Goal: Information Seeking & Learning: Learn about a topic

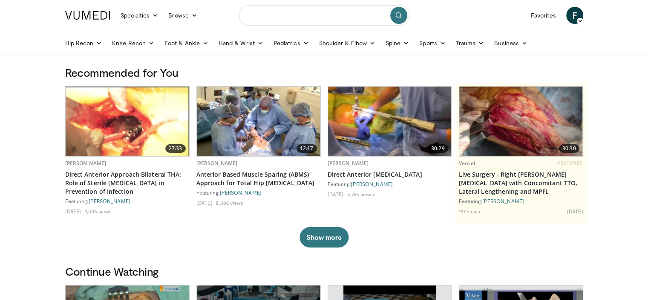
click at [305, 12] on input "Search topics, interventions" at bounding box center [324, 15] width 170 height 20
type input "**********"
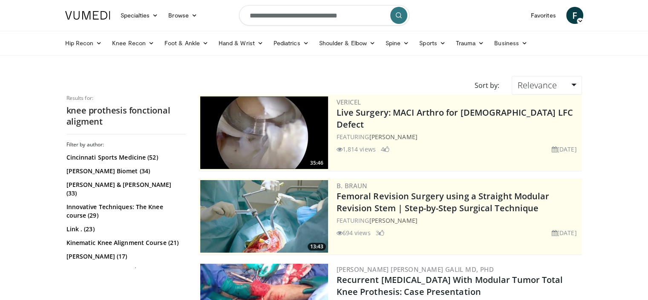
click at [300, 16] on input "**********" at bounding box center [324, 15] width 170 height 20
type input "**********"
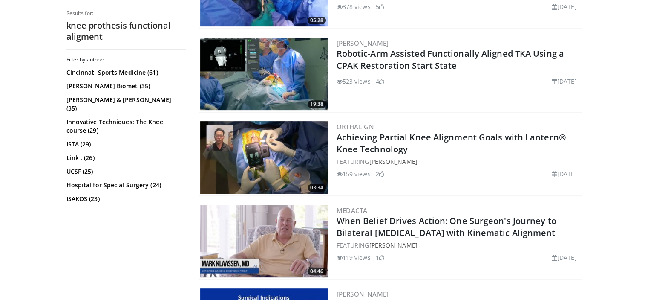
scroll to position [309, 0]
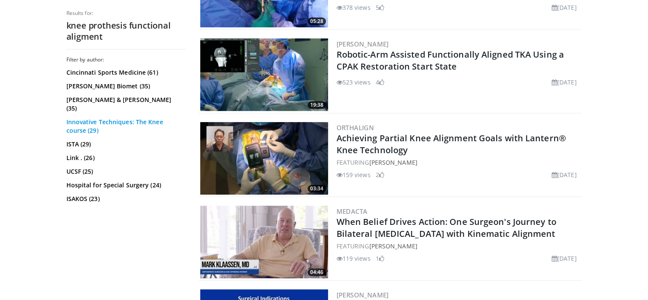
click at [152, 118] on link "Innovative Techniques: The Knee course (29)" at bounding box center [124, 126] width 117 height 17
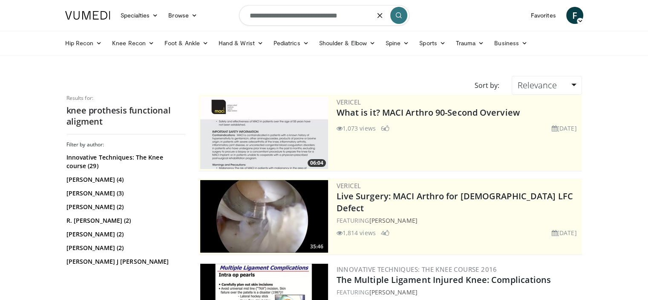
drag, startPoint x: 327, startPoint y: 15, endPoint x: 295, endPoint y: 15, distance: 32.0
click at [295, 15] on input "**********" at bounding box center [324, 15] width 170 height 20
type input "**********"
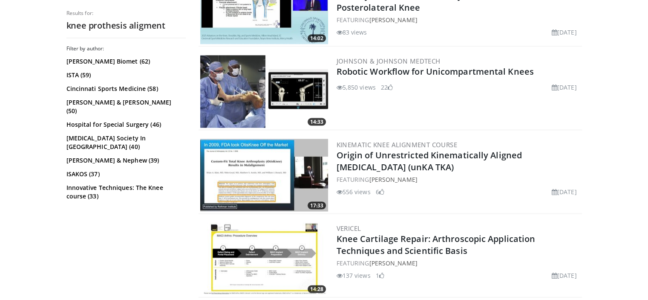
scroll to position [1629, 0]
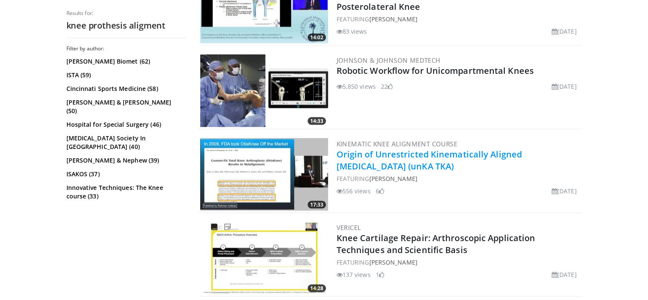
click at [391, 151] on link "Origin of Unrestricted Kinematically Aligned [MEDICAL_DATA] (unKA TKA)" at bounding box center [429, 159] width 185 height 23
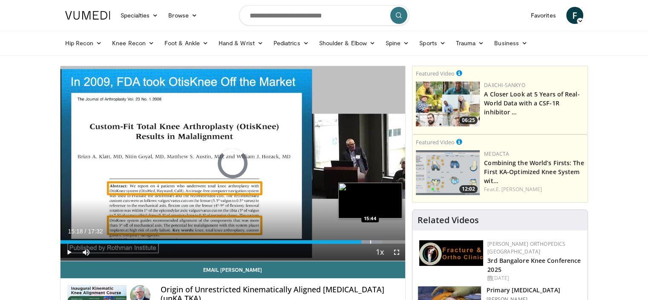
click at [370, 242] on div "Progress Bar" at bounding box center [370, 241] width 1 height 3
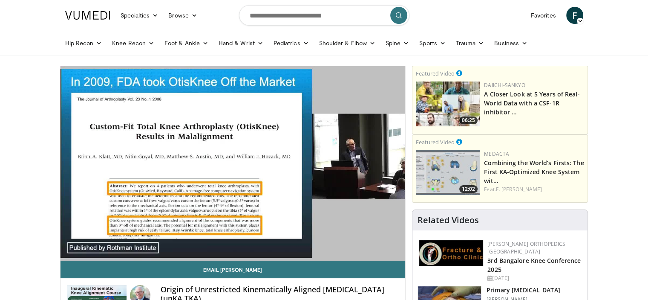
click at [379, 241] on video-js "**********" at bounding box center [233, 163] width 345 height 195
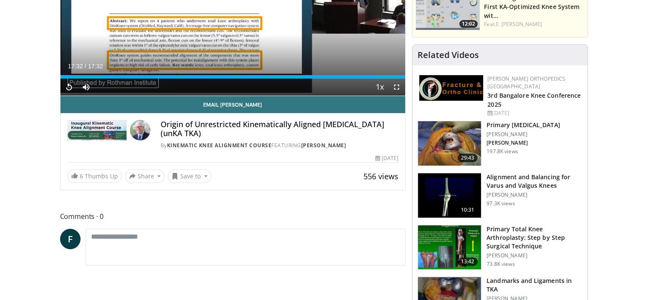
scroll to position [165, 0]
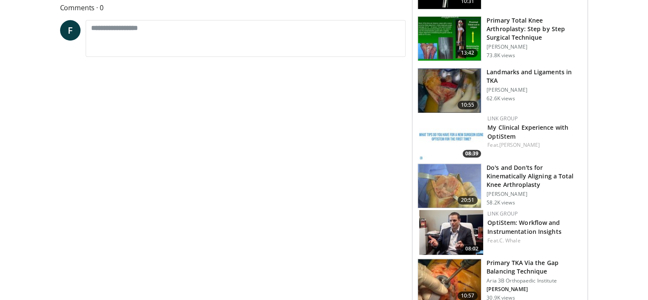
scroll to position [374, 0]
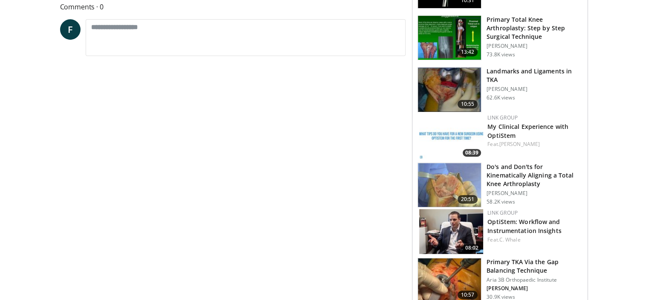
click at [456, 173] on img at bounding box center [449, 185] width 63 height 44
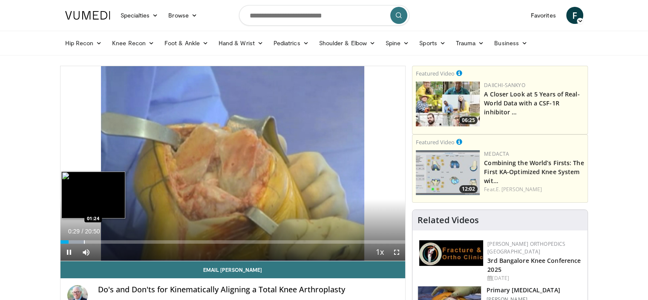
click at [84, 241] on div "Progress Bar" at bounding box center [84, 241] width 1 height 3
click at [81, 242] on div "Progress Bar" at bounding box center [81, 241] width 1 height 3
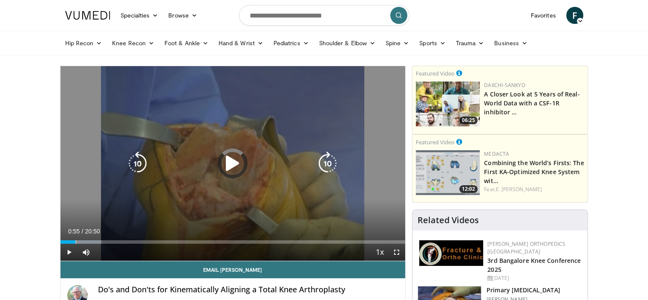
click at [75, 242] on div "01:14" at bounding box center [68, 241] width 15 height 3
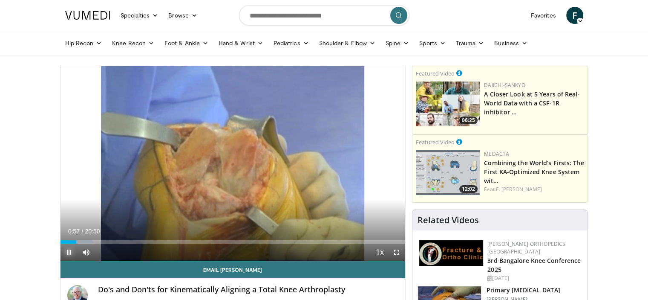
click at [68, 254] on span "Video Player" at bounding box center [69, 251] width 17 height 17
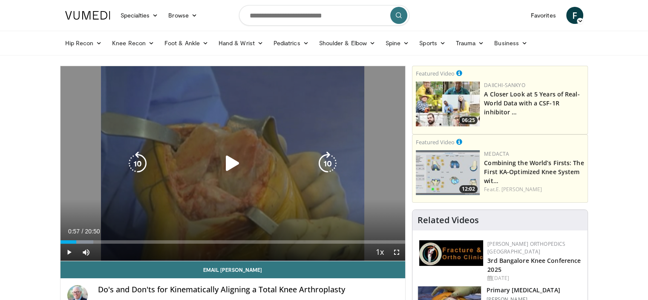
click at [237, 162] on icon "Video Player" at bounding box center [233, 163] width 24 height 24
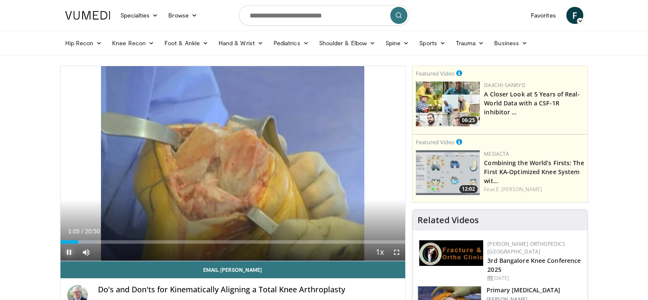
click at [67, 251] on span "Video Player" at bounding box center [69, 251] width 17 height 17
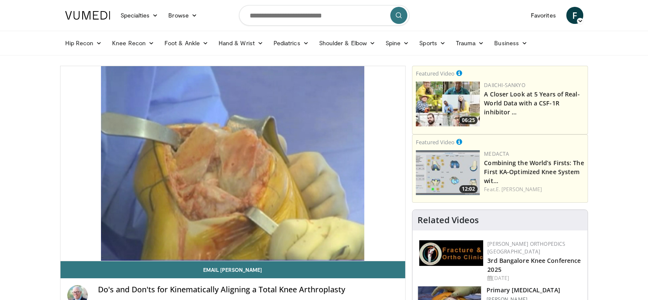
click at [436, 137] on p "Featured Video" at bounding box center [501, 141] width 170 height 10
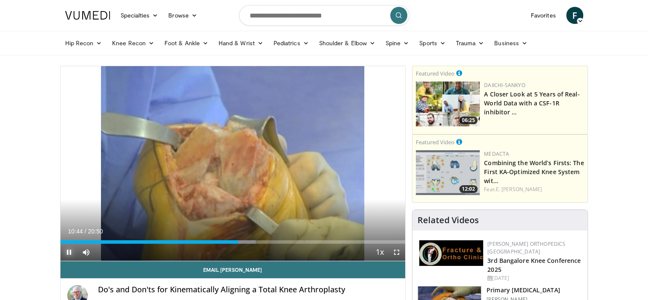
click at [70, 251] on span "Video Player" at bounding box center [69, 251] width 17 height 17
click at [67, 252] on span "Video Player" at bounding box center [69, 251] width 17 height 17
click at [66, 250] on span "Video Player" at bounding box center [69, 251] width 17 height 17
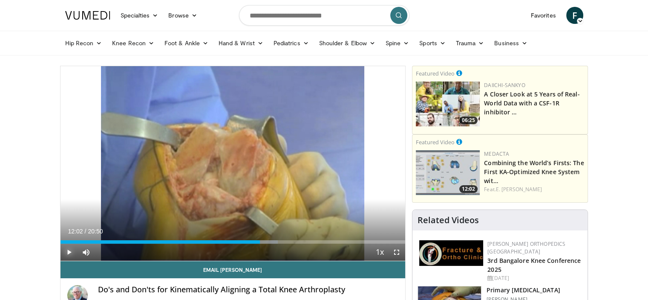
click at [66, 250] on span "Video Player" at bounding box center [69, 251] width 17 height 17
click at [70, 250] on span "Video Player" at bounding box center [69, 251] width 17 height 17
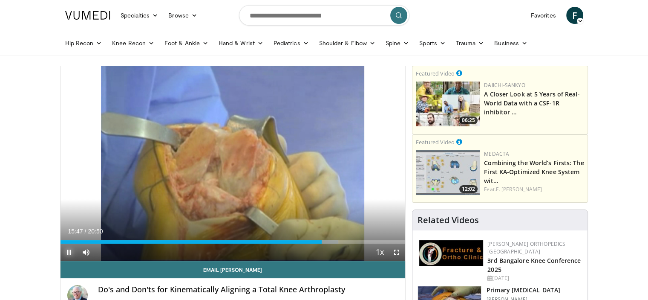
click at [65, 254] on span "Video Player" at bounding box center [69, 251] width 17 height 17
click at [69, 253] on span "Video Player" at bounding box center [69, 251] width 17 height 17
click at [70, 256] on span "Video Player" at bounding box center [69, 251] width 17 height 17
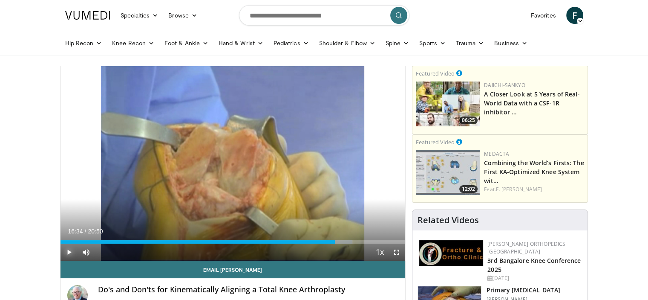
click at [70, 256] on span "Video Player" at bounding box center [69, 251] width 17 height 17
click at [66, 253] on span "Video Player" at bounding box center [69, 251] width 17 height 17
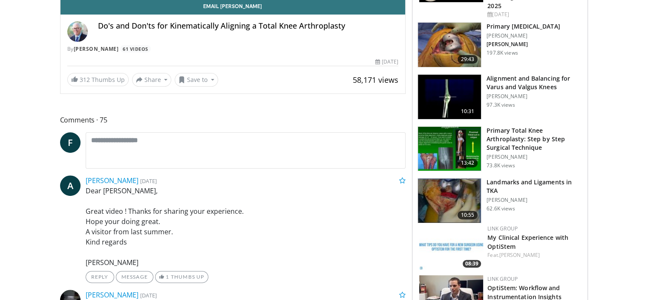
scroll to position [264, 0]
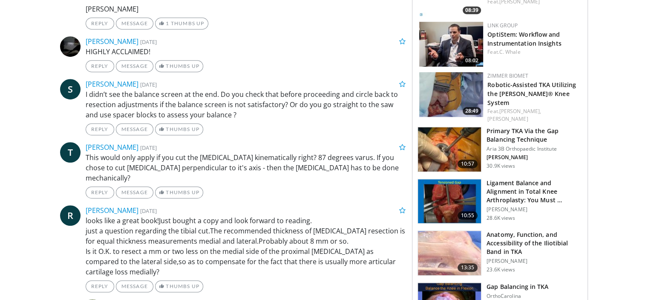
scroll to position [516, 0]
click at [443, 185] on img at bounding box center [449, 201] width 63 height 44
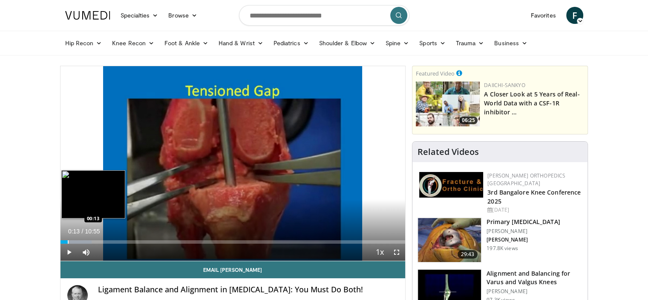
click at [68, 240] on div "Progress Bar" at bounding box center [68, 241] width 1 height 3
click at [74, 242] on div "Progress Bar" at bounding box center [74, 241] width 1 height 3
click at [79, 242] on div "Progress Bar" at bounding box center [79, 241] width 1 height 3
click at [85, 242] on div "Progress Bar" at bounding box center [85, 241] width 1 height 3
click at [93, 241] on div "Progress Bar" at bounding box center [93, 241] width 1 height 3
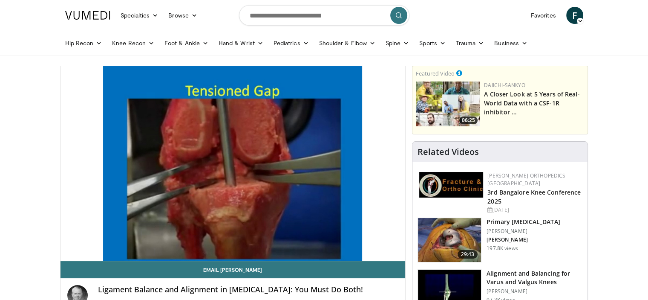
click at [102, 240] on video-js "**********" at bounding box center [233, 163] width 345 height 195
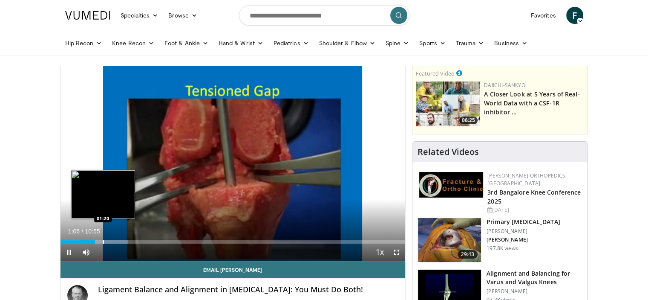
click at [103, 240] on div "Progress Bar" at bounding box center [103, 241] width 1 height 3
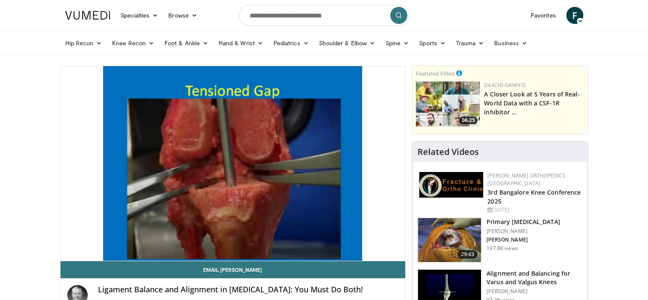
click at [103, 240] on video-js "**********" at bounding box center [233, 163] width 345 height 195
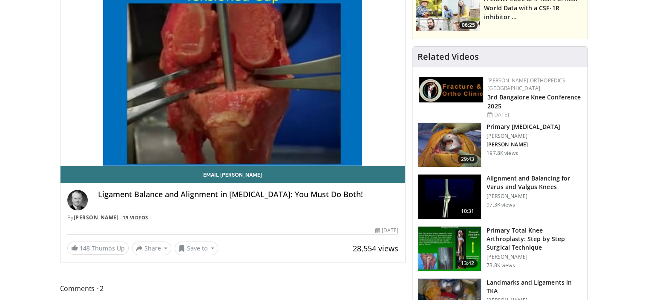
scroll to position [95, 0]
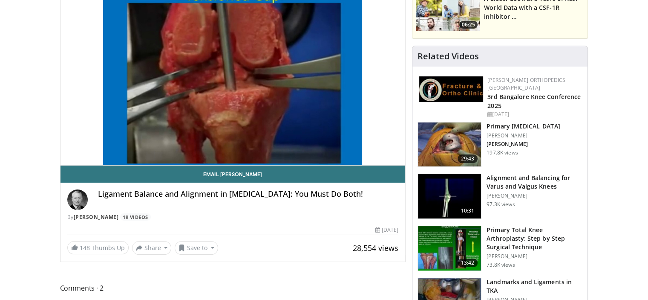
click at [174, 206] on div "Ligament Balance and Alignment in Total Knee Arthroplasty: You Must Do Both!" at bounding box center [248, 199] width 301 height 20
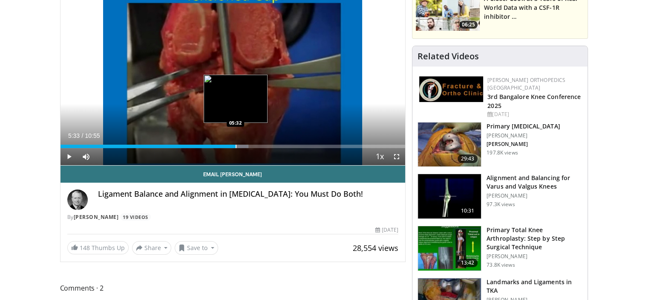
click at [235, 142] on div "Loaded : 54.51% 04:52 05:32" at bounding box center [233, 144] width 345 height 8
click at [224, 144] on div "Progress Bar" at bounding box center [224, 145] width 1 height 3
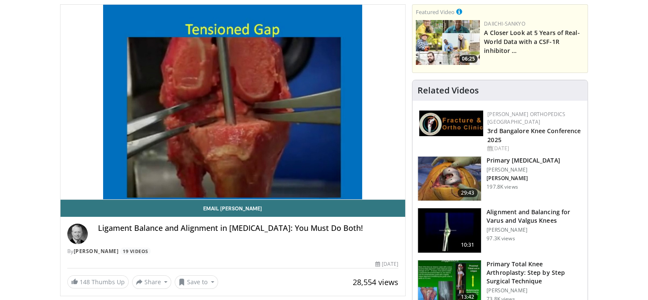
scroll to position [63, 0]
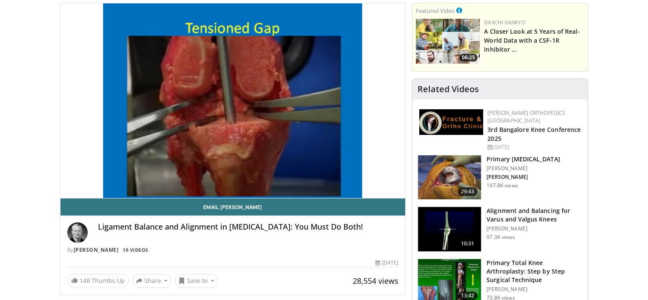
click at [285, 178] on video-js "**********" at bounding box center [233, 100] width 345 height 195
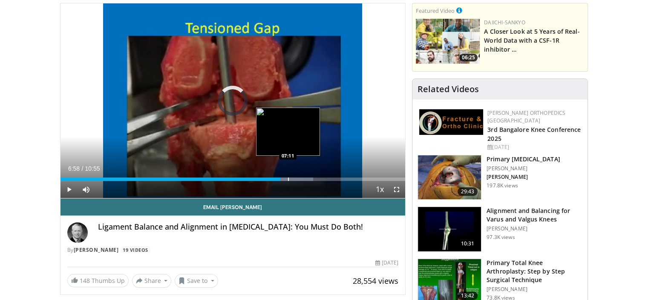
click at [288, 177] on div "Progress Bar" at bounding box center [288, 178] width 1 height 3
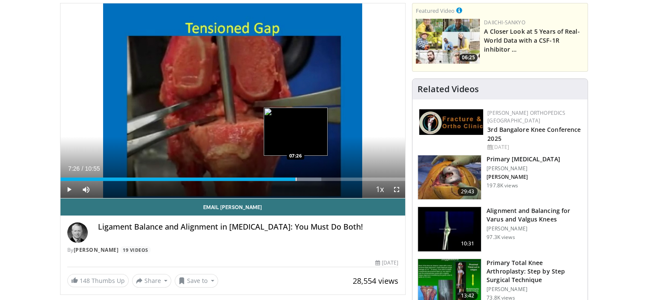
click at [296, 179] on div "Progress Bar" at bounding box center [296, 178] width 1 height 3
click at [304, 179] on div "Progress Bar" at bounding box center [304, 178] width 1 height 3
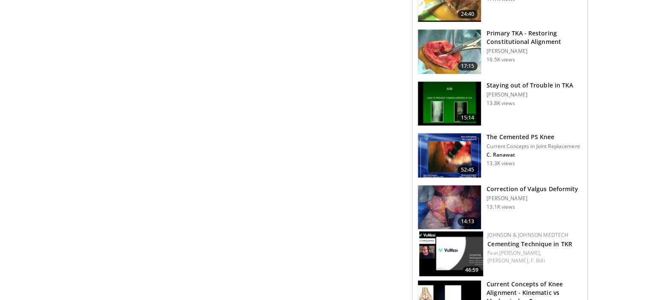
scroll to position [850, 0]
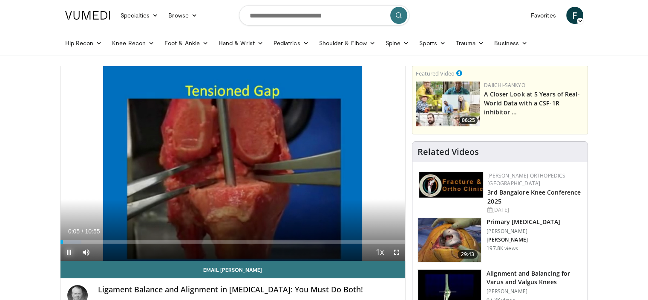
click at [68, 251] on span "Video Player" at bounding box center [69, 251] width 17 height 17
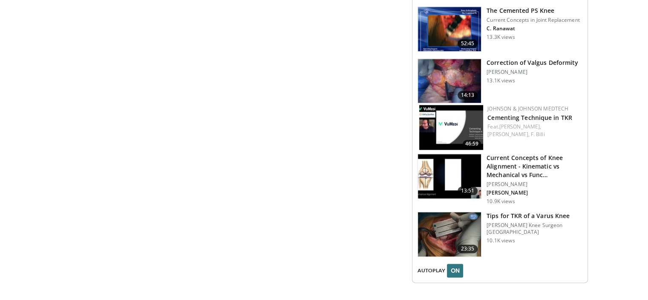
scroll to position [977, 0]
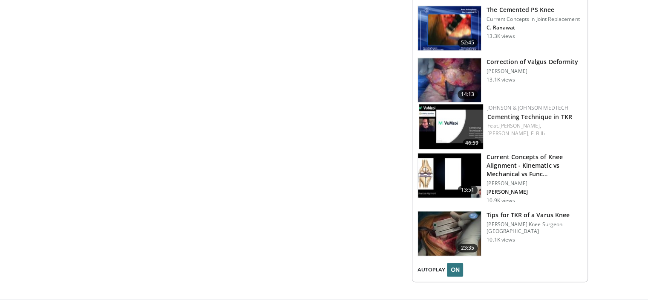
click at [459, 160] on img at bounding box center [449, 175] width 63 height 44
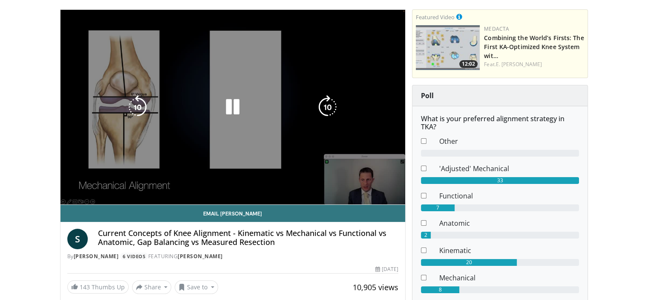
scroll to position [65, 0]
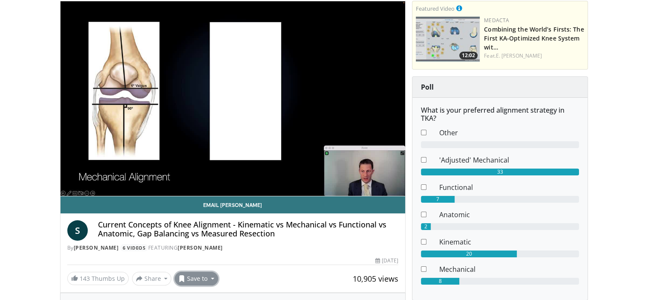
click at [185, 274] on button "Save to" at bounding box center [196, 278] width 43 height 14
click at [199, 240] on span "Add to Favorites" at bounding box center [211, 240] width 52 height 9
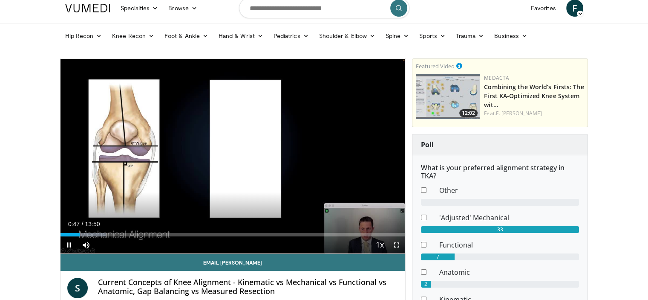
scroll to position [6, 0]
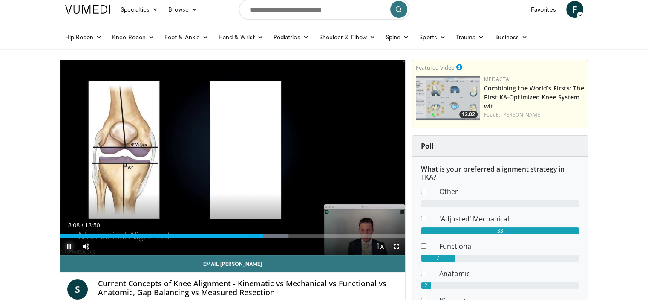
click at [70, 250] on span "Video Player" at bounding box center [69, 245] width 17 height 17
click at [63, 245] on span "Video Player" at bounding box center [69, 245] width 17 height 17
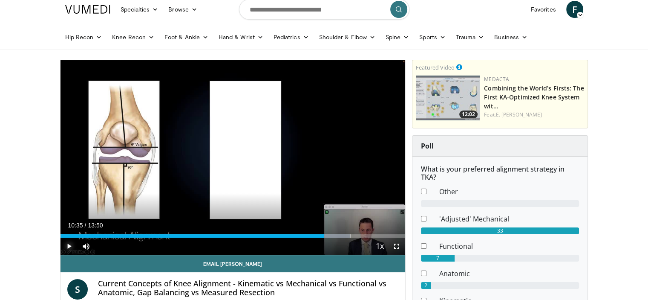
click at [63, 245] on span "Video Player" at bounding box center [69, 245] width 17 height 17
click at [66, 242] on span "Video Player" at bounding box center [69, 245] width 17 height 17
click at [67, 248] on span "Video Player" at bounding box center [69, 245] width 17 height 17
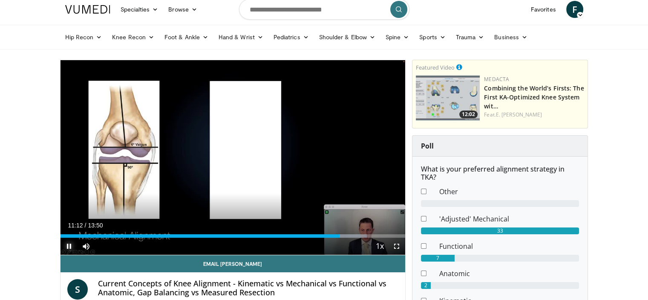
click at [71, 247] on span "Video Player" at bounding box center [69, 245] width 17 height 17
click at [69, 245] on span "Video Player" at bounding box center [69, 245] width 17 height 17
click at [64, 243] on span "Video Player" at bounding box center [69, 245] width 17 height 17
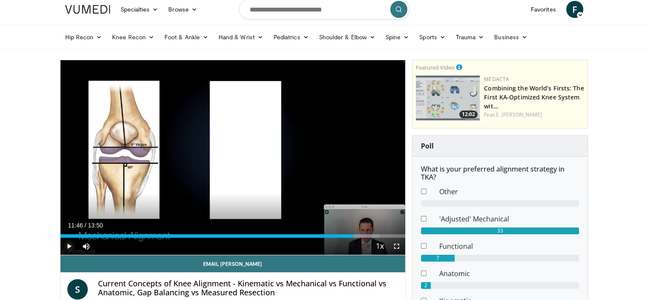
click at [64, 243] on span "Video Player" at bounding box center [69, 245] width 17 height 17
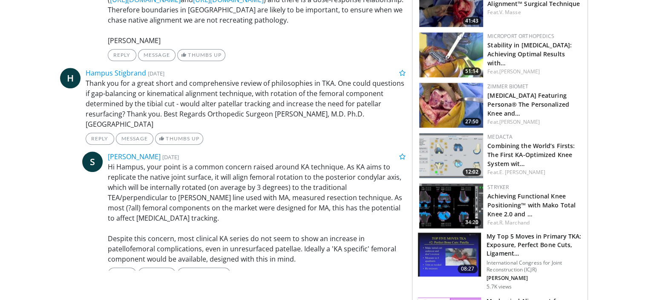
scroll to position [824, 0]
click at [445, 193] on img at bounding box center [451, 205] width 64 height 45
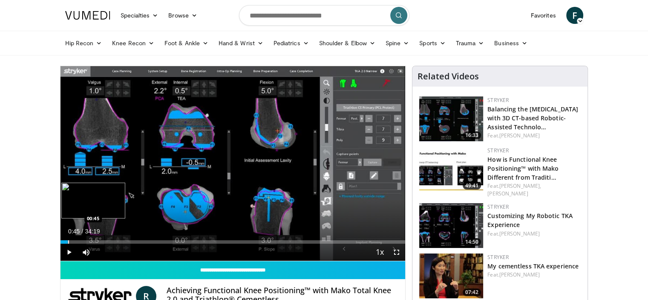
click at [68, 239] on div "Loaded : 2.41% 00:45 00:45" at bounding box center [233, 239] width 345 height 8
click at [88, 240] on div "Progress Bar" at bounding box center [88, 241] width 1 height 3
click at [105, 240] on div "Progress Bar" at bounding box center [105, 241] width 1 height 3
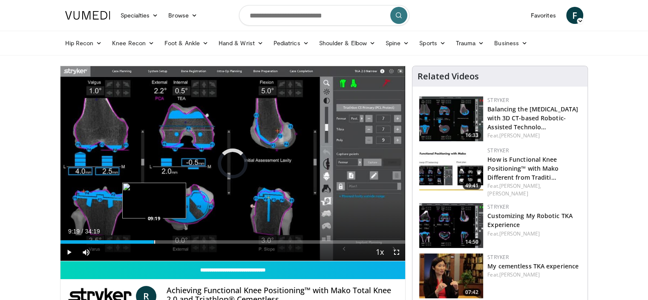
click at [154, 241] on div "Progress Bar" at bounding box center [154, 241] width 1 height 3
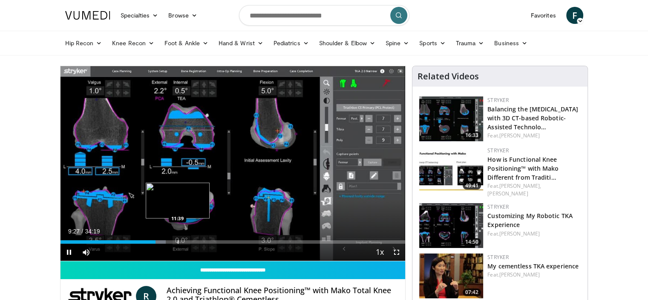
drag, startPoint x: 154, startPoint y: 241, endPoint x: 177, endPoint y: 240, distance: 23.5
click at [177, 240] on video-js "**********" at bounding box center [233, 163] width 345 height 195
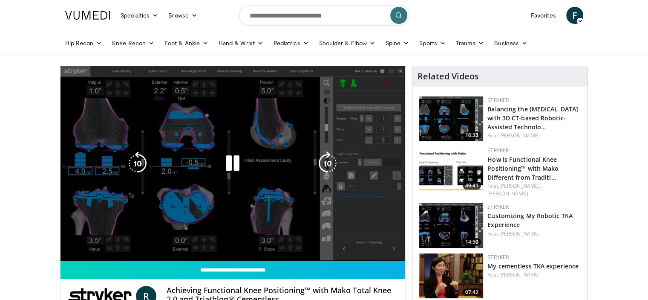
click at [177, 240] on div "10 seconds Tap to unmute" at bounding box center [233, 163] width 345 height 194
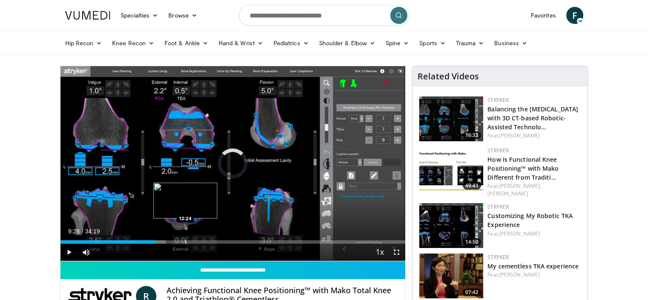
click at [185, 240] on div "Progress Bar" at bounding box center [185, 241] width 1 height 3
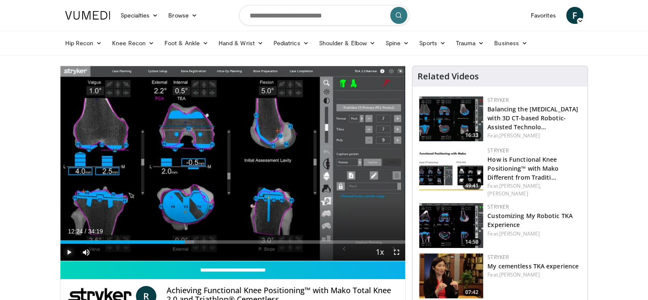
click at [67, 251] on span "Video Player" at bounding box center [69, 251] width 17 height 17
click at [227, 242] on div "Progress Bar" at bounding box center [227, 241] width 1 height 3
click at [288, 239] on div "Loaded : 52.01% 22:40 22:40" at bounding box center [233, 239] width 345 height 8
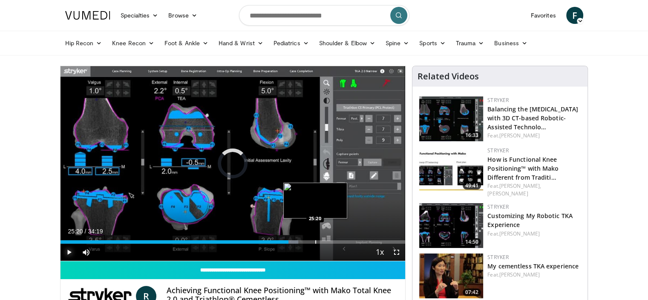
click at [315, 240] on div "Progress Bar" at bounding box center [315, 241] width 1 height 3
click at [332, 240] on div "Progress Bar" at bounding box center [332, 241] width 1 height 3
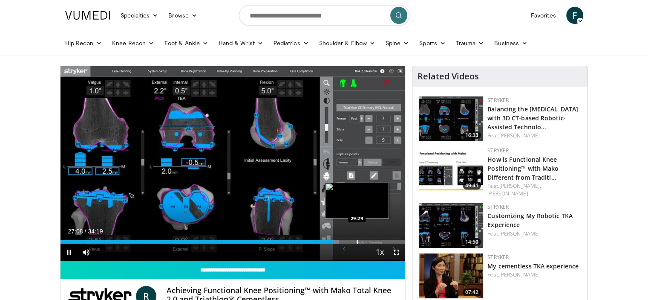
click at [357, 242] on video-js "**********" at bounding box center [233, 163] width 345 height 195
click at [380, 240] on div "Progress Bar" at bounding box center [380, 241] width 1 height 3
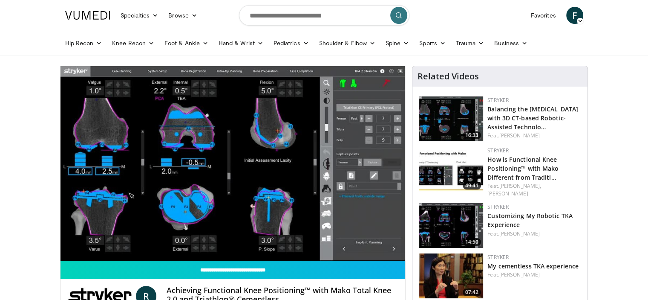
click at [453, 177] on img at bounding box center [451, 169] width 64 height 45
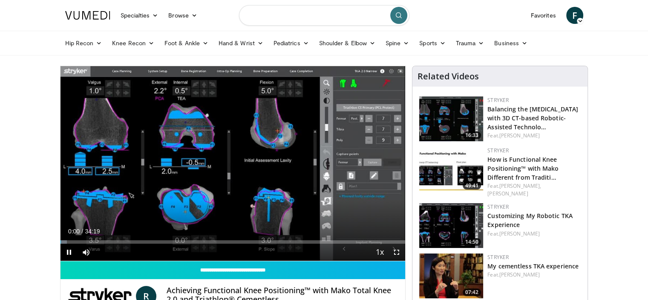
click at [257, 15] on input "Search topics, interventions" at bounding box center [324, 15] width 170 height 20
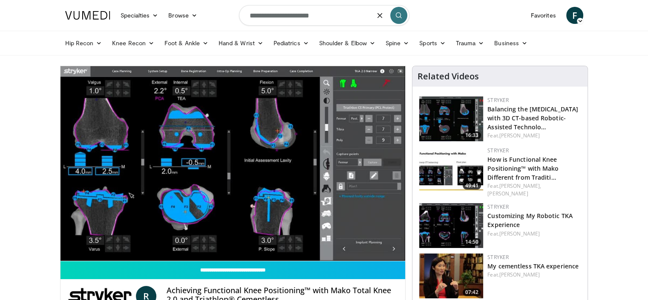
type input "**********"
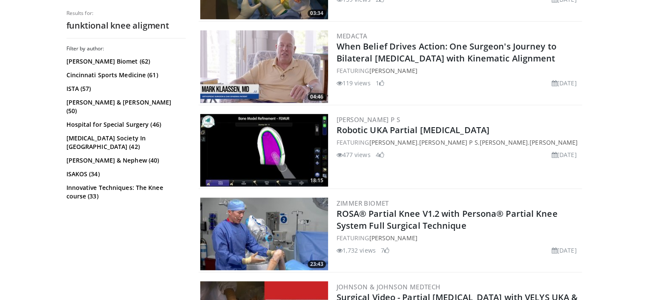
scroll to position [570, 0]
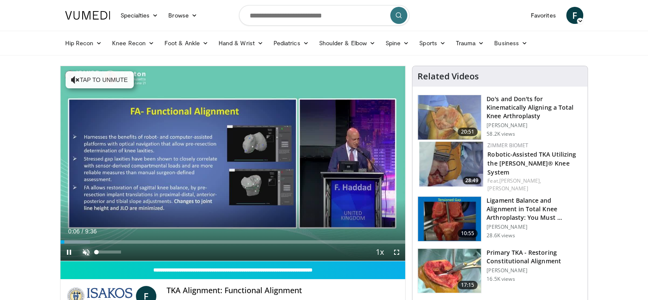
click at [85, 250] on span "Video Player" at bounding box center [86, 251] width 17 height 17
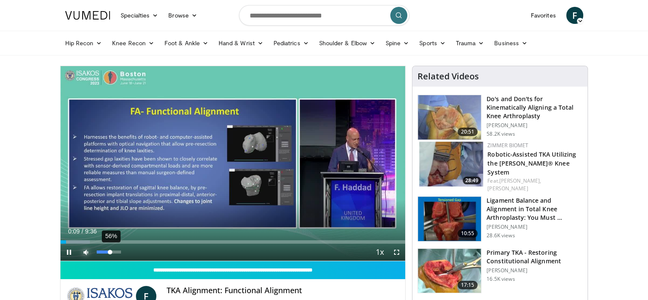
drag, startPoint x: 119, startPoint y: 251, endPoint x: 110, endPoint y: 252, distance: 9.5
click at [110, 252] on div "Volume Level" at bounding box center [104, 251] width 14 height 3
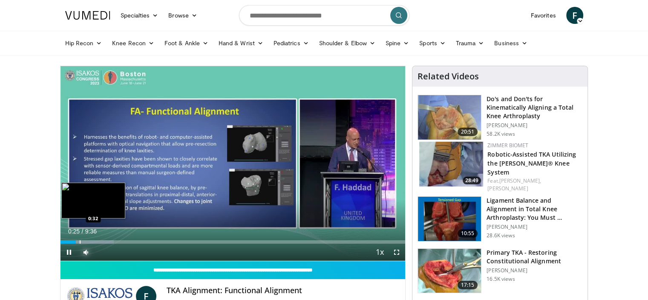
click at [80, 240] on div "Progress Bar" at bounding box center [80, 241] width 1 height 3
click at [83, 240] on div "Progress Bar" at bounding box center [83, 241] width 1 height 3
click at [89, 240] on div "Progress Bar" at bounding box center [89, 241] width 1 height 3
click at [95, 240] on div "Progress Bar" at bounding box center [95, 241] width 1 height 3
click at [93, 241] on div "Progress Bar" at bounding box center [93, 241] width 1 height 3
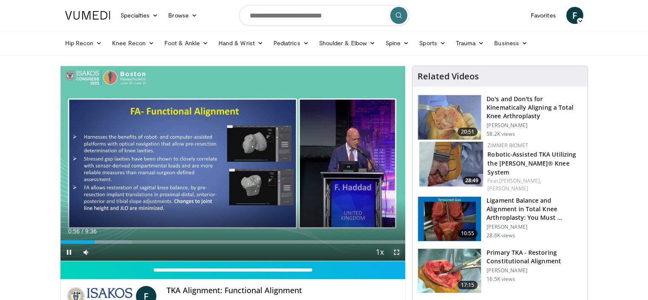
click at [395, 254] on span "Video Player" at bounding box center [396, 251] width 17 height 17
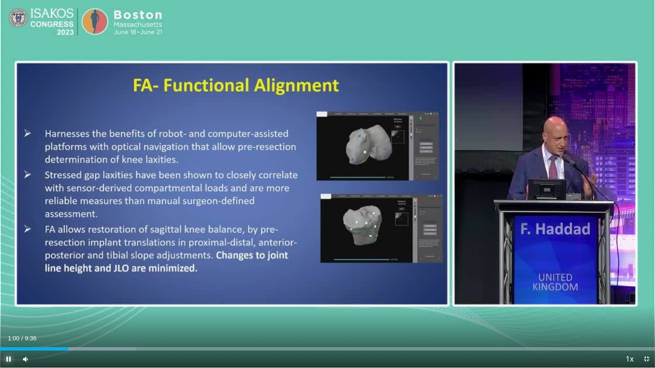
click at [9, 299] on span "Video Player" at bounding box center [8, 359] width 17 height 17
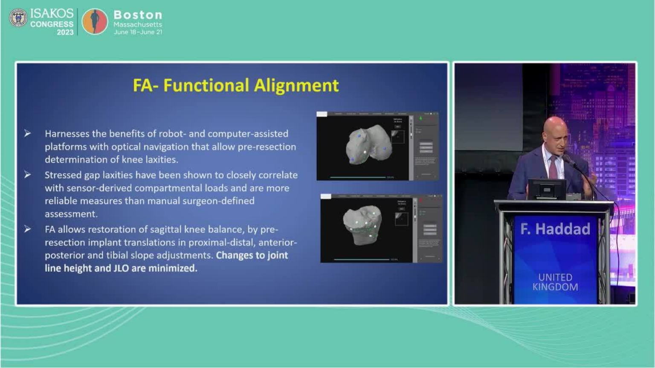
click at [8, 299] on video-js "**********" at bounding box center [327, 184] width 655 height 368
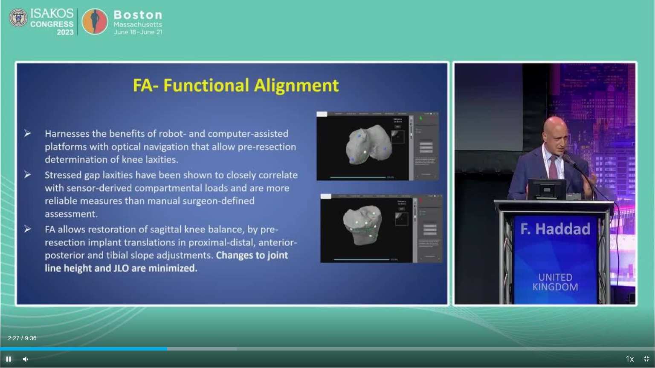
click at [8, 299] on span "Video Player" at bounding box center [8, 359] width 17 height 17
click at [646, 299] on span "Video Player" at bounding box center [646, 359] width 17 height 17
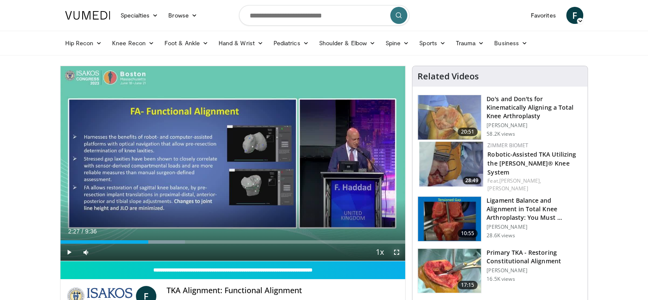
click at [398, 254] on span "Video Player" at bounding box center [396, 251] width 17 height 17
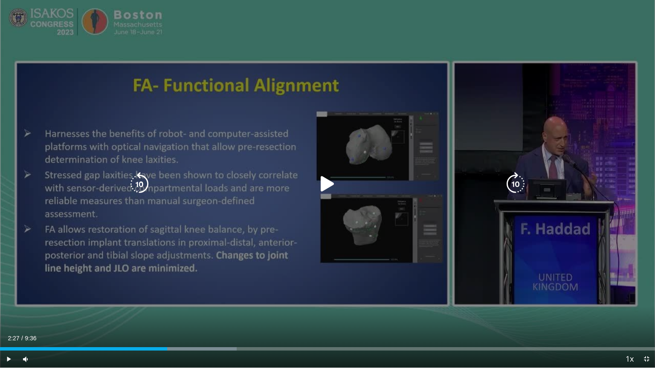
click at [375, 27] on div "10 seconds Tap to unmute" at bounding box center [327, 184] width 655 height 368
click at [329, 184] on icon "Video Player" at bounding box center [327, 184] width 24 height 24
click at [648, 0] on div "10 seconds Tap to unmute" at bounding box center [327, 184] width 655 height 368
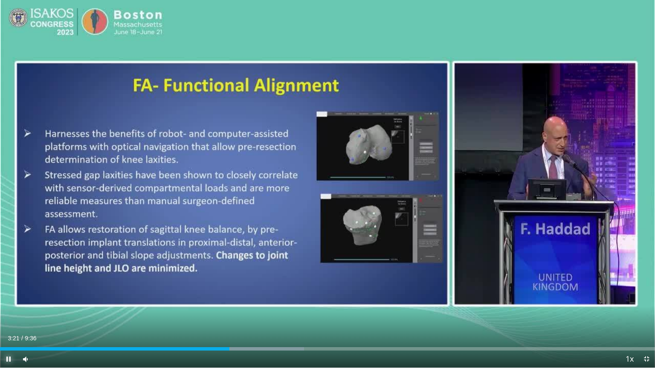
click at [7, 299] on span "Video Player" at bounding box center [8, 359] width 17 height 17
click at [6, 299] on span "Video Player" at bounding box center [8, 359] width 17 height 17
click at [8, 299] on span "Video Player" at bounding box center [8, 359] width 17 height 17
click at [7, 299] on span "Video Player" at bounding box center [8, 359] width 17 height 17
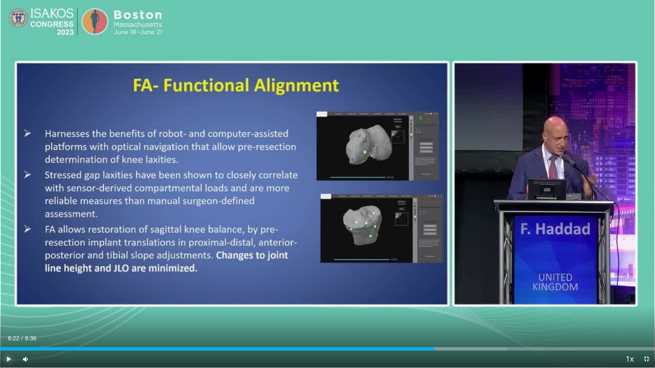
click at [7, 299] on span "Video Player" at bounding box center [8, 359] width 17 height 17
click at [6, 299] on span "Video Player" at bounding box center [8, 359] width 17 height 17
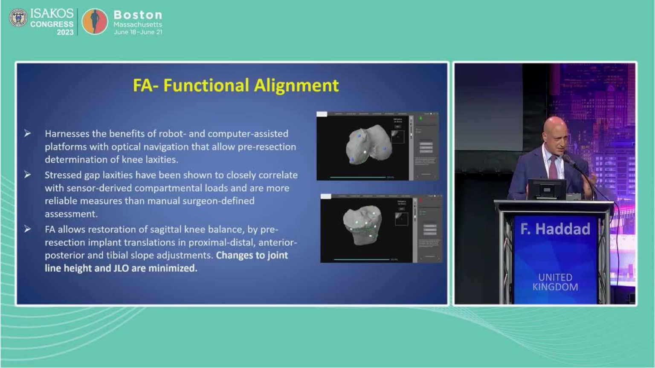
click at [6, 299] on video-js "**********" at bounding box center [327, 184] width 655 height 368
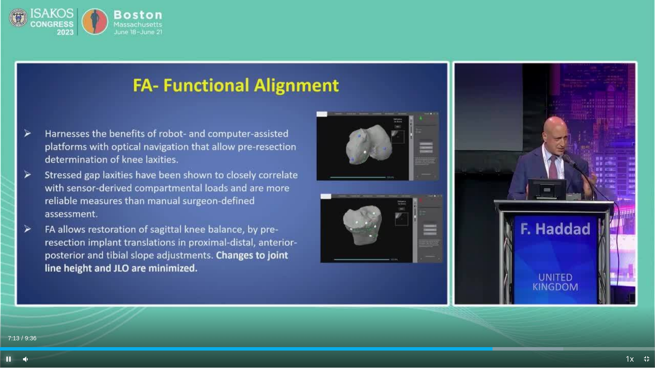
click at [8, 299] on span "Video Player" at bounding box center [8, 359] width 17 height 17
click at [6, 299] on span "Video Player" at bounding box center [8, 359] width 17 height 17
click at [7, 299] on span "Video Player" at bounding box center [8, 359] width 17 height 17
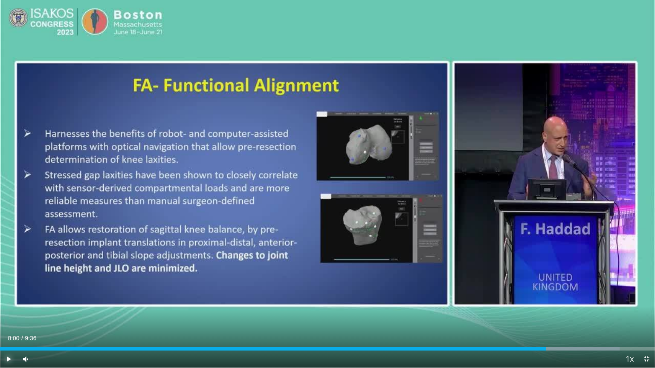
click at [9, 299] on span "Video Player" at bounding box center [8, 359] width 17 height 17
click at [4, 299] on span "Video Player" at bounding box center [8, 359] width 17 height 17
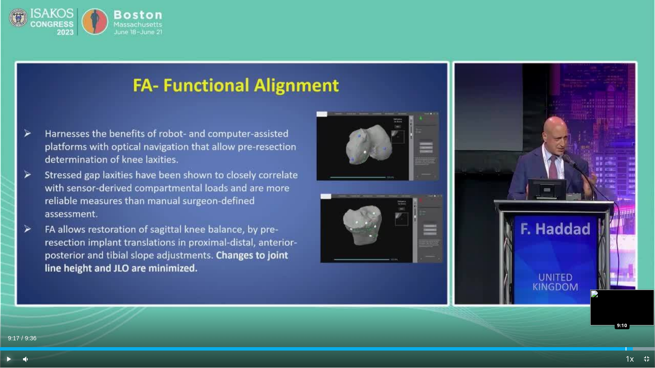
click at [625, 299] on div "Progress Bar" at bounding box center [625, 348] width 1 height 3
click at [613, 299] on div "Loaded : 100.00% 9:00 9:00" at bounding box center [327, 347] width 655 height 8
click at [648, 299] on span "Video Player" at bounding box center [646, 359] width 17 height 17
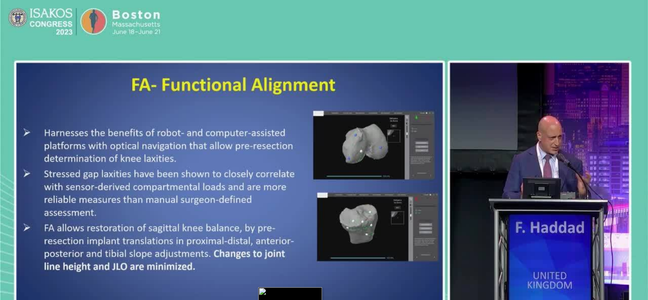
scroll to position [77, 0]
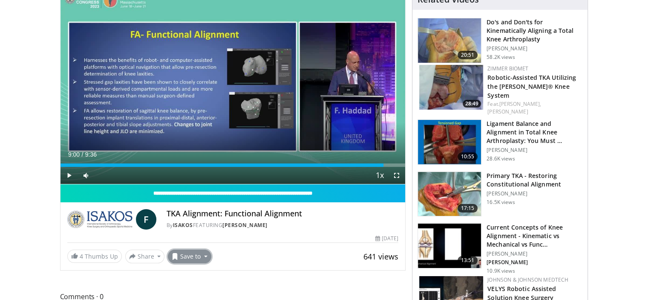
click at [186, 254] on button "Save to" at bounding box center [189, 256] width 43 height 14
click at [197, 218] on span "Add to Favorites" at bounding box center [205, 218] width 52 height 9
click at [456, 32] on img at bounding box center [449, 40] width 63 height 44
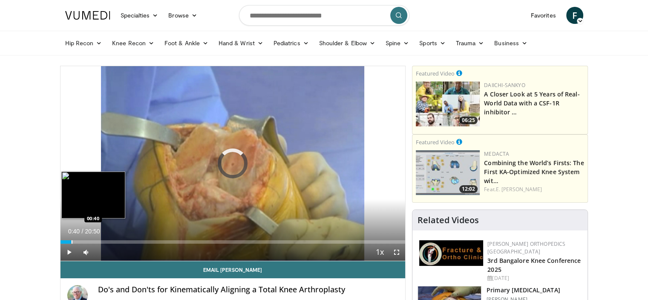
click at [72, 240] on div "Progress Bar" at bounding box center [72, 241] width 1 height 3
click at [82, 241] on div "Progress Bar" at bounding box center [82, 241] width 1 height 3
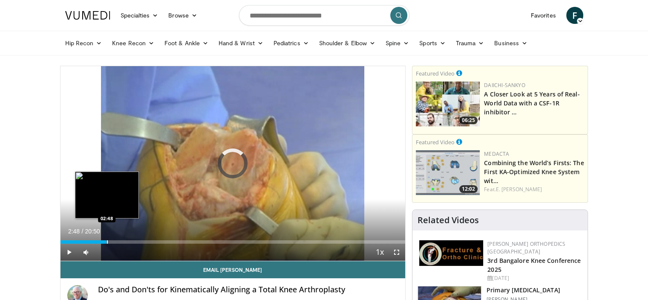
click at [107, 242] on div "Progress Bar" at bounding box center [107, 241] width 1 height 3
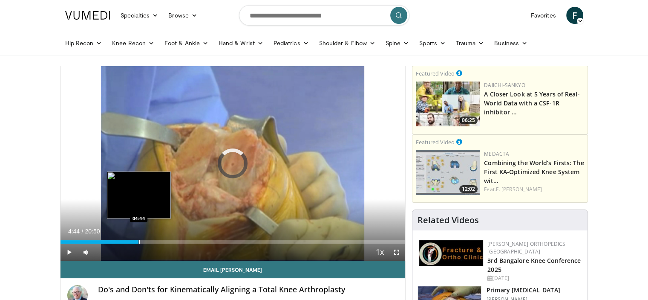
click at [139, 240] on div "Progress Bar" at bounding box center [139, 241] width 1 height 3
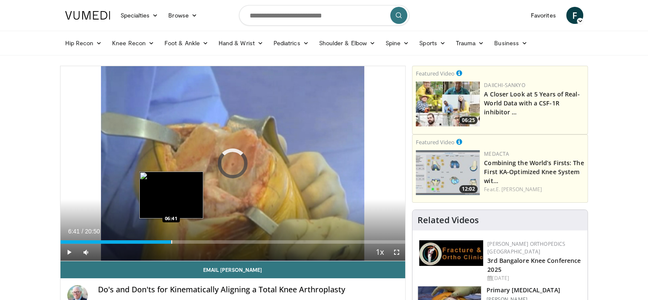
click at [171, 241] on div "Progress Bar" at bounding box center [171, 241] width 1 height 3
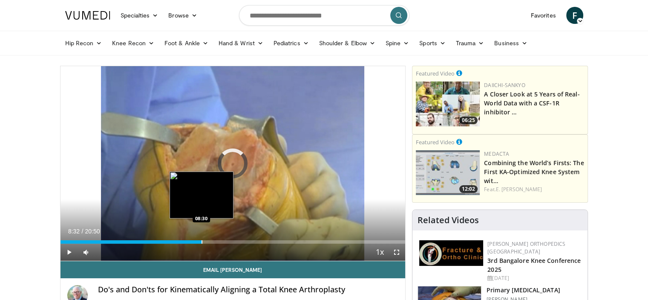
click at [202, 240] on div "Progress Bar" at bounding box center [202, 241] width 1 height 3
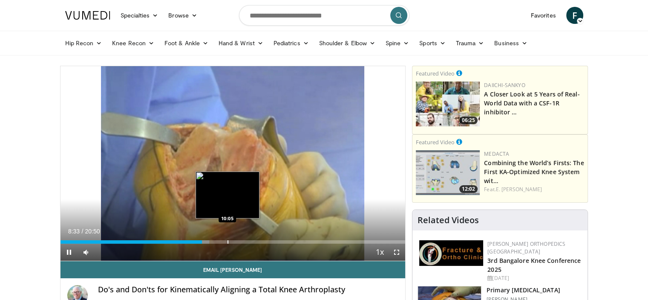
click at [227, 242] on video-js "**********" at bounding box center [233, 163] width 345 height 195
click at [234, 237] on div "Loaded : 44.79% 08:35 10:28" at bounding box center [233, 239] width 345 height 8
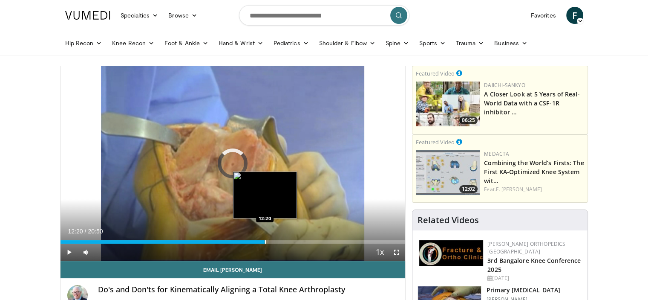
click at [265, 239] on div "Loaded : 51.18% 12:20 12:20" at bounding box center [233, 239] width 345 height 8
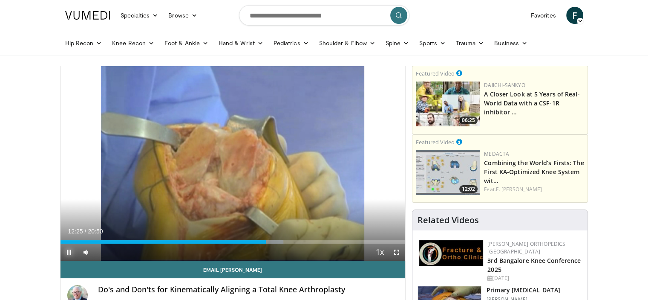
click at [67, 252] on span "Video Player" at bounding box center [69, 251] width 17 height 17
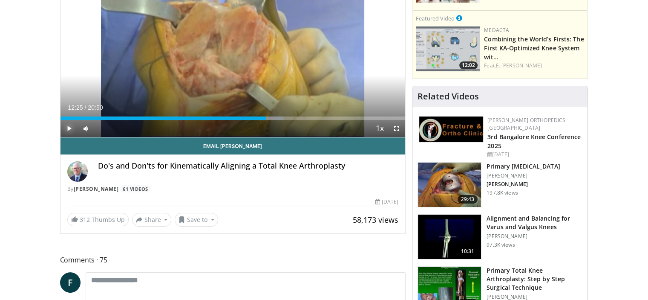
scroll to position [188, 0]
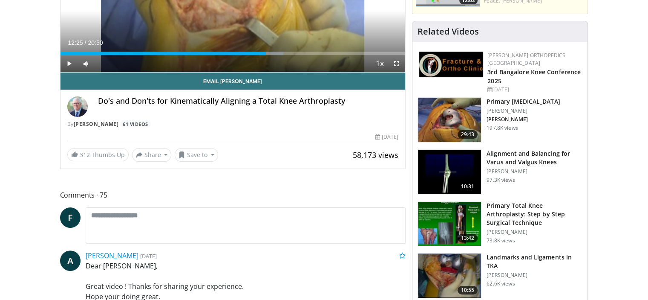
click at [442, 162] on img at bounding box center [449, 172] width 63 height 44
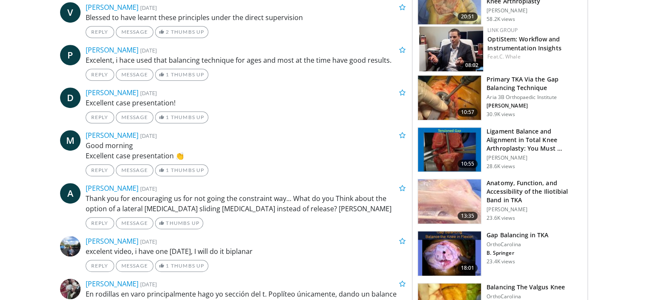
scroll to position [437, 0]
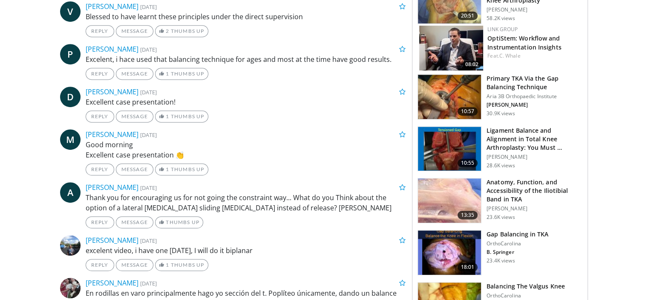
click at [455, 134] on img at bounding box center [449, 149] width 63 height 44
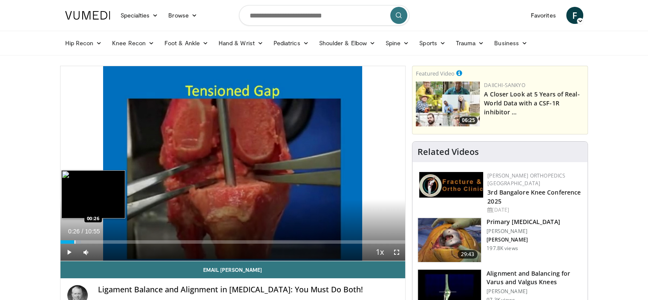
click at [75, 243] on div "Progress Bar" at bounding box center [75, 241] width 1 height 3
click at [94, 240] on div "Progress Bar" at bounding box center [94, 241] width 1 height 3
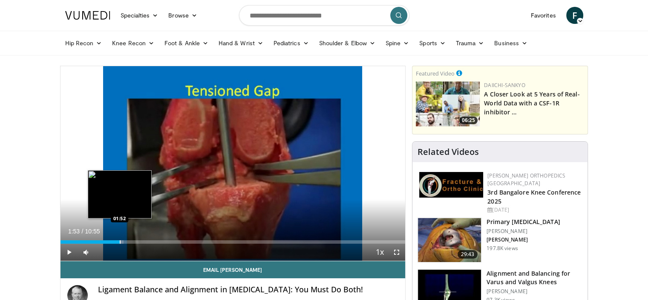
click at [120, 242] on div "Progress Bar" at bounding box center [120, 241] width 1 height 3
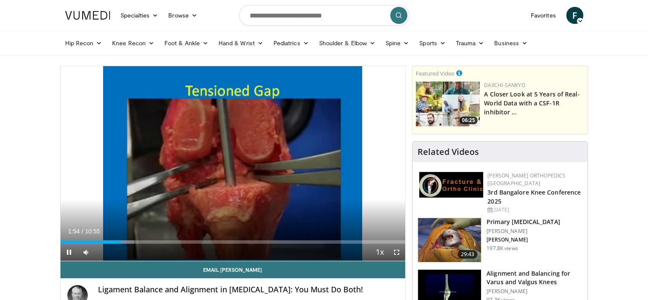
click at [150, 244] on div "Current Time 1:54 / Duration 10:55 Pause Skip Backward Skip Forward Mute Loaded…" at bounding box center [233, 251] width 345 height 17
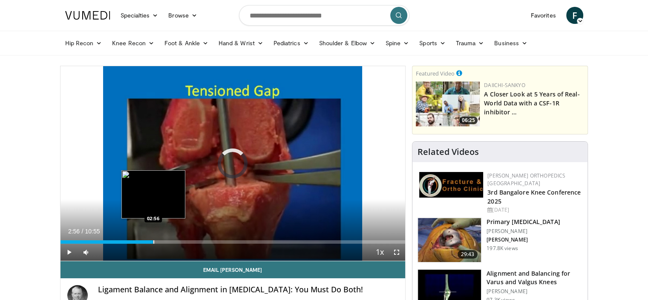
click at [153, 239] on div "Loaded : 25.95% 01:56 02:56" at bounding box center [233, 239] width 345 height 8
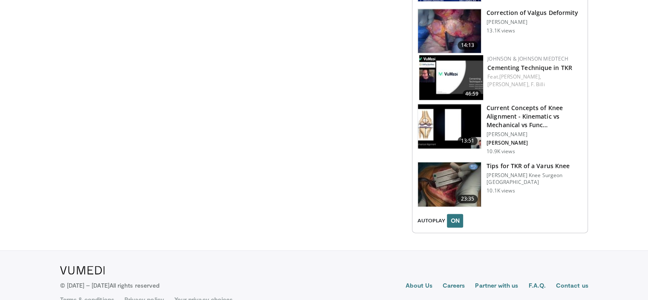
scroll to position [1028, 0]
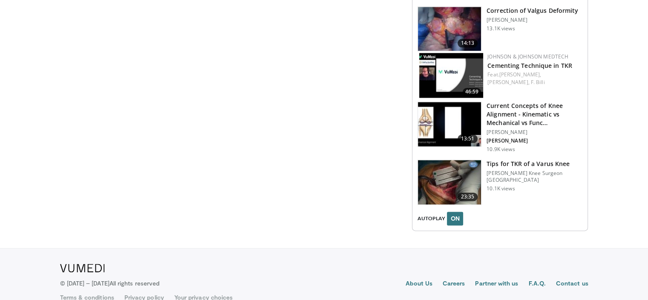
click at [449, 109] on img at bounding box center [449, 124] width 63 height 44
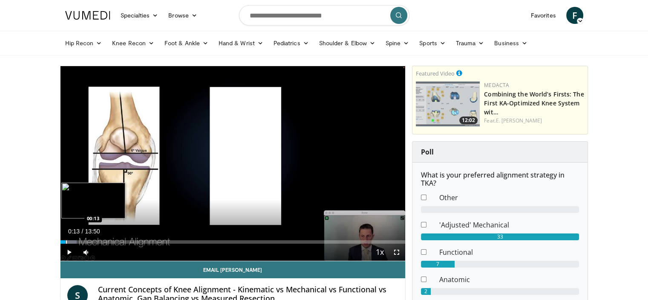
click at [66, 240] on div "Progress Bar" at bounding box center [66, 241] width 1 height 3
click at [83, 240] on video-js "**********" at bounding box center [233, 163] width 345 height 195
click at [85, 241] on div "Progress Bar" at bounding box center [85, 241] width 1 height 3
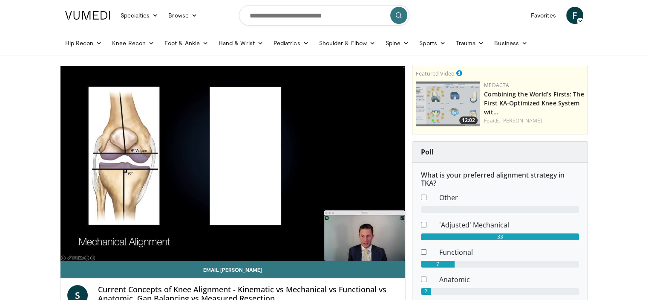
click at [105, 242] on div "10 seconds Tap to unmute" at bounding box center [233, 163] width 345 height 194
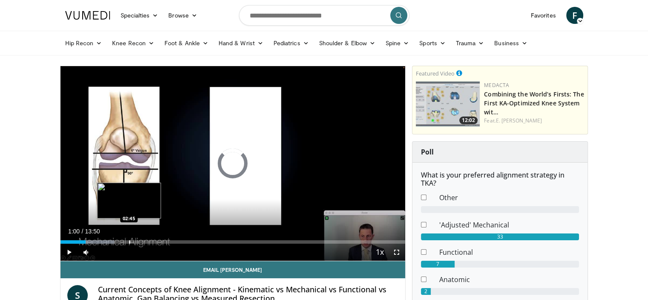
click at [129, 241] on div "Progress Bar" at bounding box center [129, 241] width 1 height 3
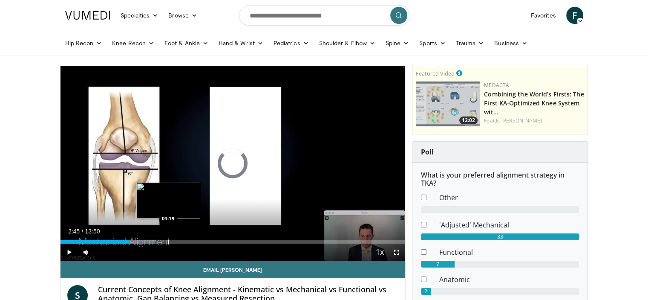
click at [168, 240] on div "Progress Bar" at bounding box center [168, 241] width 1 height 3
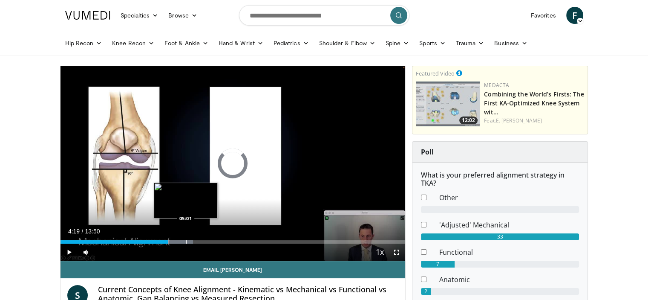
click at [186, 240] on div "Progress Bar" at bounding box center [186, 241] width 1 height 3
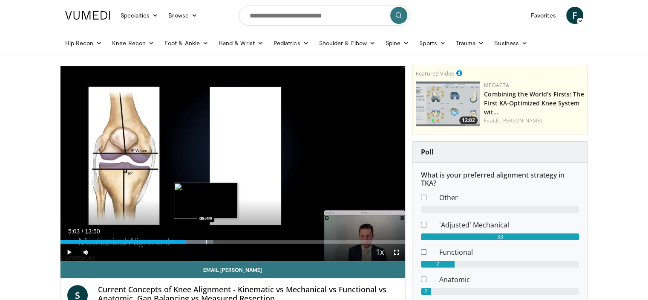
click at [206, 241] on div "Progress Bar" at bounding box center [206, 241] width 1 height 3
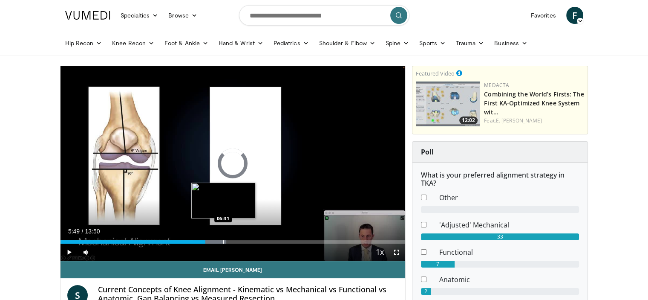
click at [223, 243] on div "Progress Bar" at bounding box center [223, 241] width 1 height 3
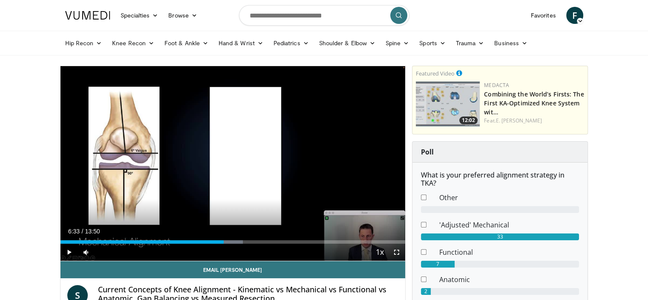
click at [249, 245] on div "Current Time 6:33 / Duration 13:50 Play Skip Backward Skip Forward Mute Loaded …" at bounding box center [233, 251] width 345 height 17
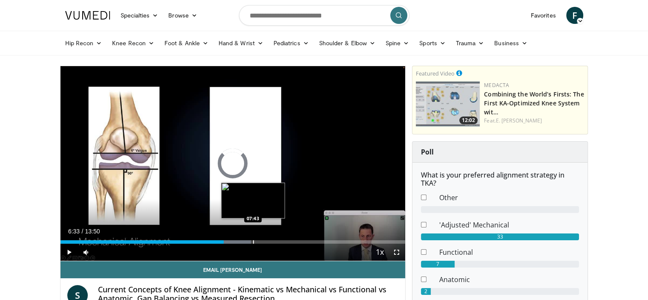
click at [253, 241] on div "Progress Bar" at bounding box center [253, 241] width 1 height 3
click at [269, 242] on div "Progress Bar" at bounding box center [269, 241] width 1 height 3
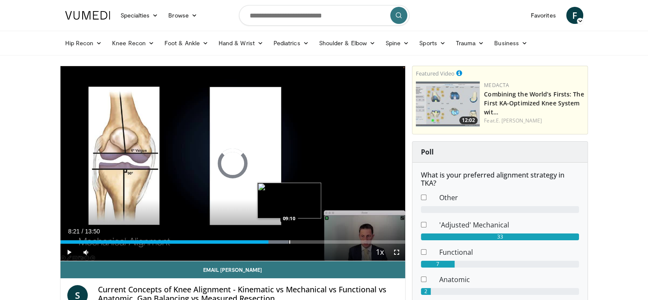
click at [289, 242] on div "Progress Bar" at bounding box center [289, 241] width 1 height 3
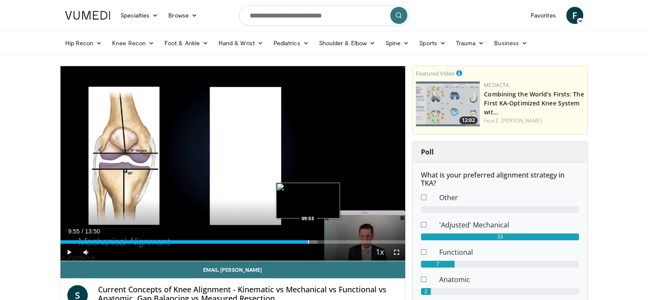
click at [308, 243] on div "Progress Bar" at bounding box center [308, 241] width 1 height 3
click at [322, 243] on div "Current Time 9:55 / Duration 13:50 Play Skip Backward Skip Forward Mute Loaded …" at bounding box center [233, 251] width 345 height 17
click at [324, 242] on div "Progress Bar" at bounding box center [324, 241] width 1 height 3
click at [348, 243] on div "Current Time 10:33 / Duration 13:50 Play Skip Backward Skip Forward Mute Loaded…" at bounding box center [233, 251] width 345 height 17
click at [348, 242] on div "Progress Bar" at bounding box center [348, 241] width 1 height 3
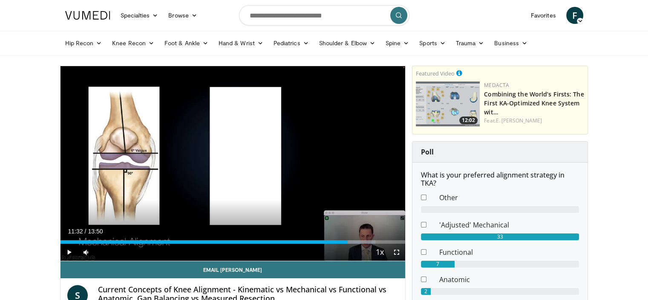
click at [445, 105] on img at bounding box center [448, 103] width 64 height 45
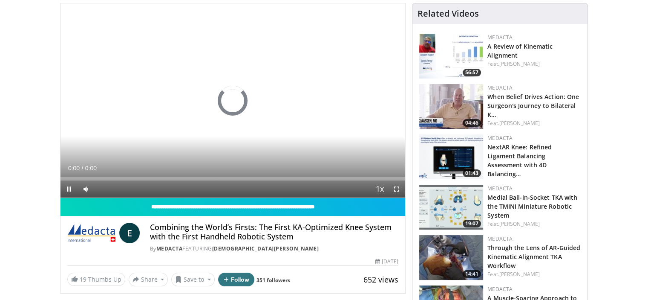
scroll to position [63, 0]
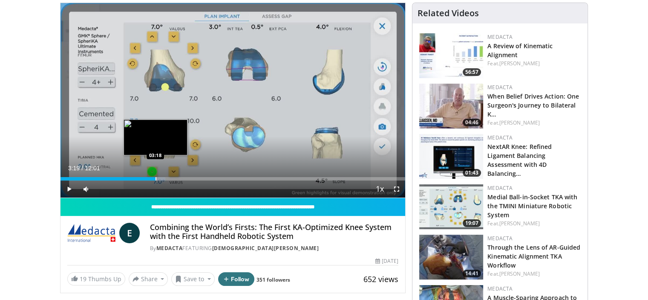
click at [155, 176] on div "Loaded : 30.49% 03:19 03:18" at bounding box center [233, 176] width 345 height 8
click at [173, 177] on div "Progress Bar" at bounding box center [173, 178] width 1 height 3
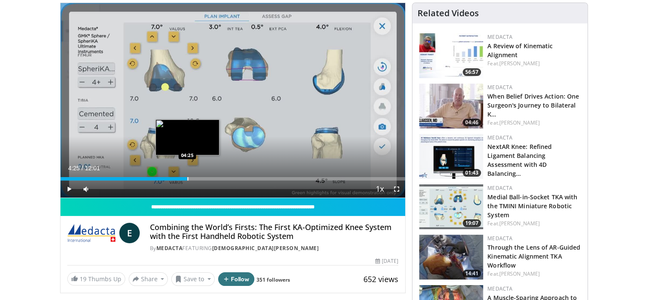
click at [188, 178] on div "Progress Bar" at bounding box center [188, 178] width 1 height 3
click at [199, 177] on div "Progress Bar" at bounding box center [199, 178] width 1 height 3
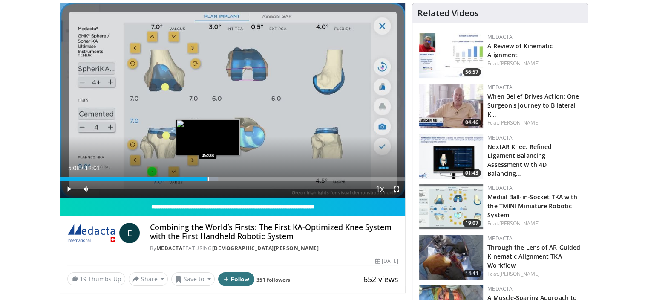
click at [208, 177] on div "Progress Bar" at bounding box center [208, 178] width 1 height 3
click at [217, 177] on div "Progress Bar" at bounding box center [217, 178] width 1 height 3
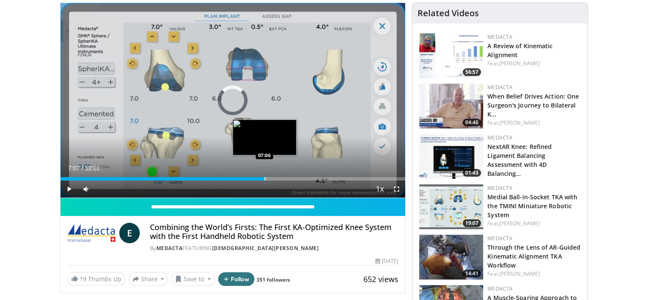
click at [265, 179] on div "Progress Bar" at bounding box center [265, 178] width 1 height 3
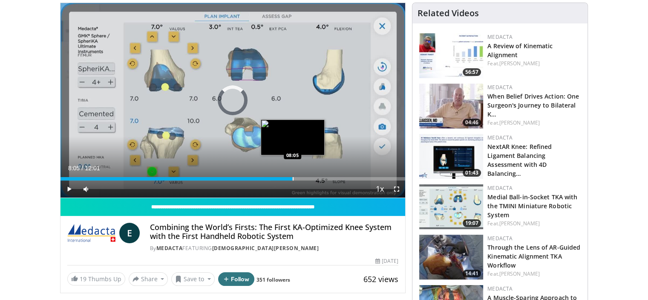
click at [293, 179] on div "Progress Bar" at bounding box center [293, 178] width 1 height 3
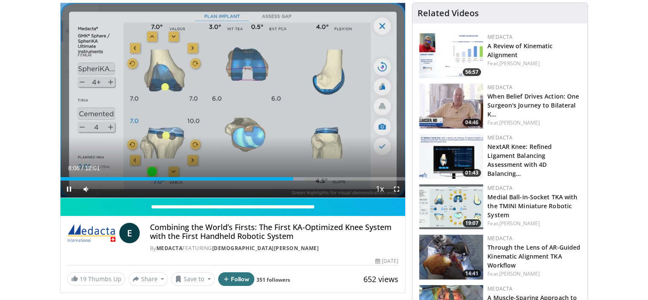
click at [311, 180] on div "Current Time 8:06 / Duration 12:01 Pause Skip Backward Skip Forward Mute Loaded…" at bounding box center [233, 188] width 345 height 17
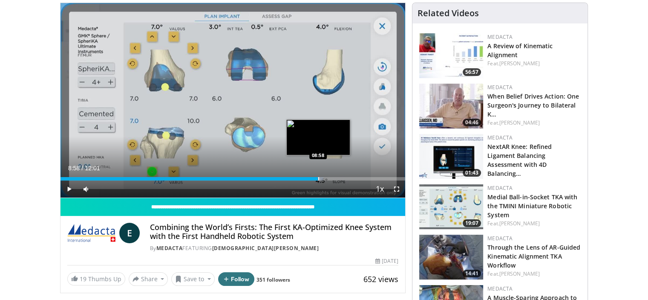
click at [318, 176] on div "Loaded : 76.23% 08:58 08:58" at bounding box center [233, 176] width 345 height 8
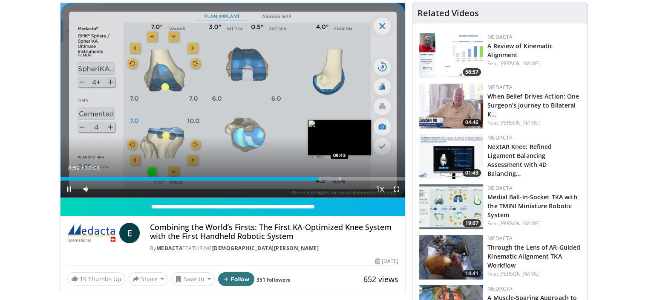
click at [340, 179] on div "Progress Bar" at bounding box center [340, 178] width 1 height 3
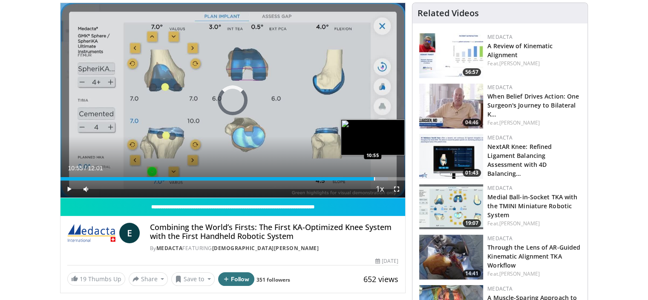
click at [373, 175] on div "Loaded : 94.86% 10:24 10:55" at bounding box center [233, 176] width 345 height 8
click at [392, 178] on div "Progress Bar" at bounding box center [392, 178] width 1 height 3
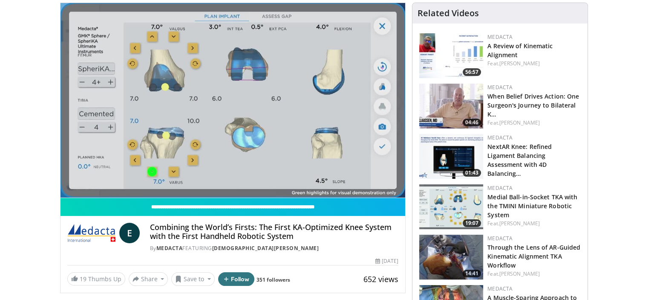
click at [452, 56] on img at bounding box center [451, 55] width 64 height 45
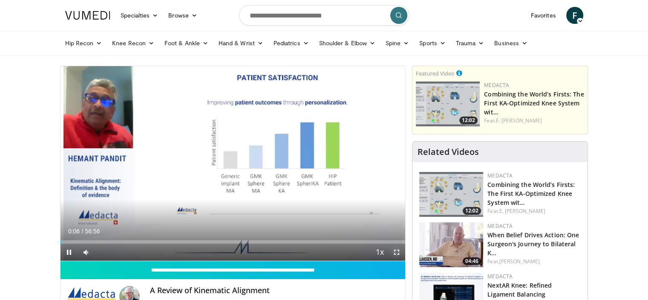
click at [396, 253] on span "Video Player" at bounding box center [396, 251] width 17 height 17
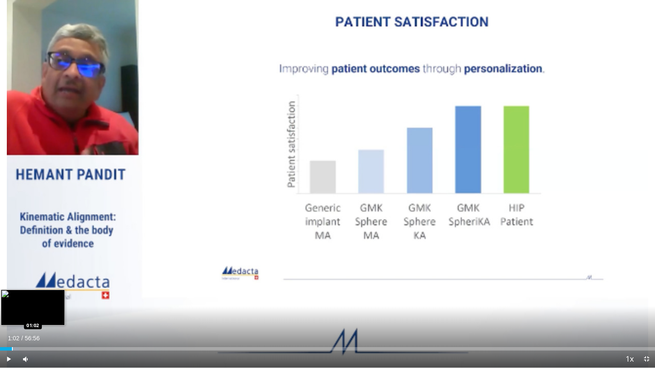
click at [12, 299] on div "Loaded : 2.90% 01:02 01:02" at bounding box center [327, 348] width 655 height 3
click at [18, 299] on div "Progress Bar" at bounding box center [18, 348] width 1 height 3
click at [24, 299] on div "Progress Bar" at bounding box center [24, 348] width 1 height 3
click at [37, 299] on div "Progress Bar" at bounding box center [37, 348] width 1 height 3
click at [47, 299] on div "Progress Bar" at bounding box center [47, 348] width 1 height 3
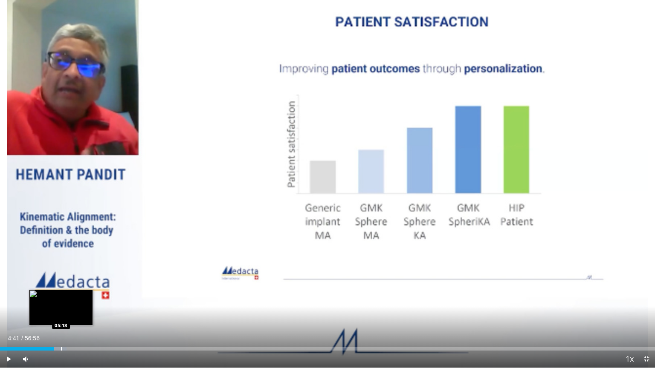
click at [61, 299] on div "Progress Bar" at bounding box center [61, 348] width 1 height 3
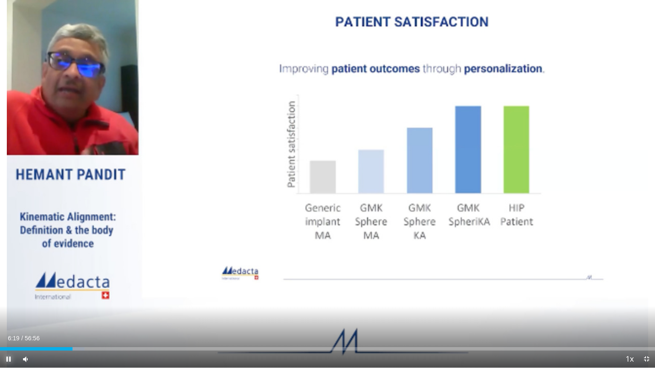
click at [6, 299] on span "Video Player" at bounding box center [8, 359] width 17 height 17
click at [9, 299] on span "Video Player" at bounding box center [8, 359] width 17 height 17
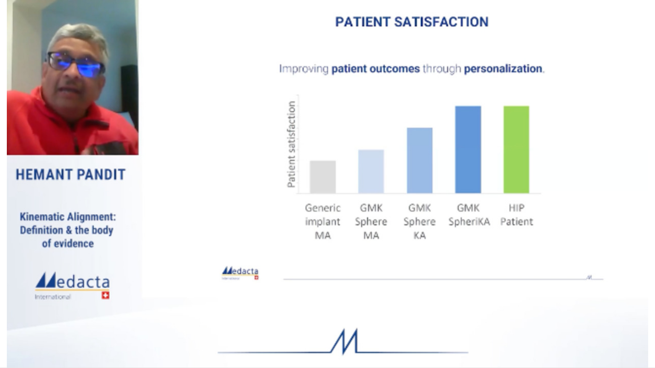
click at [389, 268] on div "10 seconds Tap to unmute" at bounding box center [327, 184] width 655 height 368
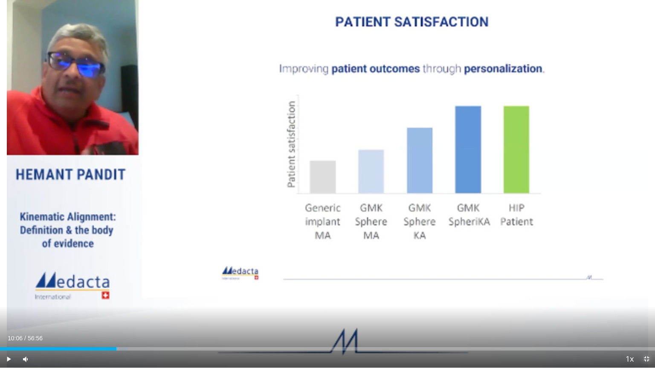
click at [646, 299] on span "Video Player" at bounding box center [646, 359] width 17 height 17
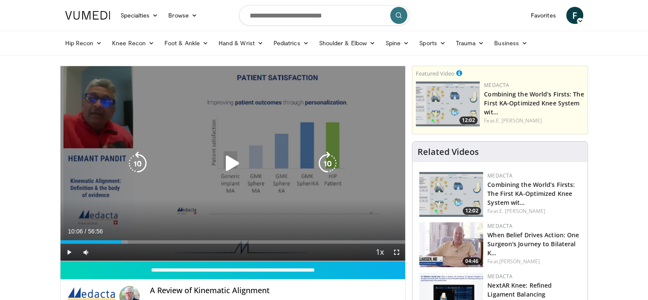
click at [231, 165] on icon "Video Player" at bounding box center [233, 163] width 24 height 24
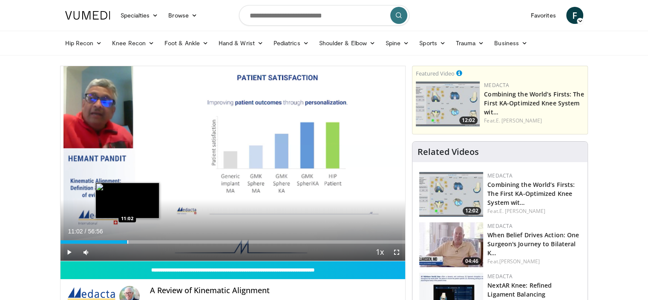
click at [127, 242] on div "Progress Bar" at bounding box center [127, 241] width 1 height 3
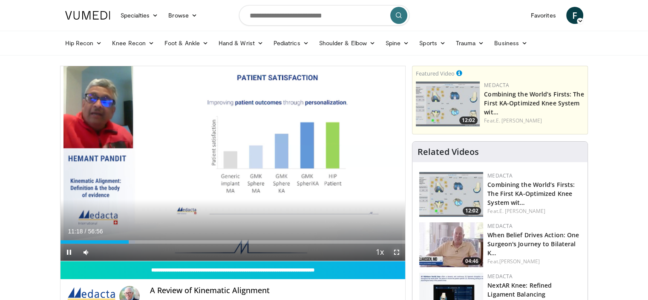
click at [398, 250] on span "Video Player" at bounding box center [396, 251] width 17 height 17
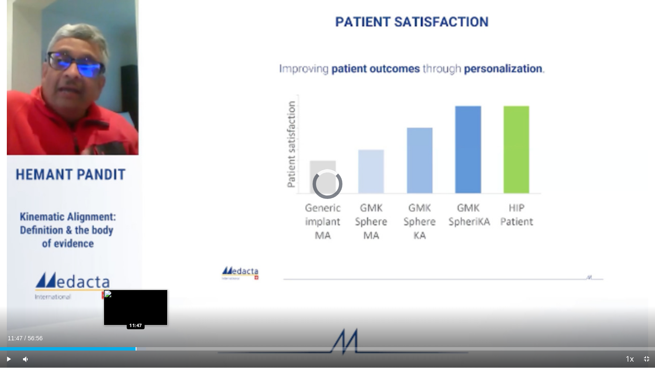
click at [136, 299] on div "Progress Bar" at bounding box center [136, 348] width 1 height 3
click at [141, 299] on div "Progress Bar" at bounding box center [141, 348] width 1 height 3
click at [148, 299] on video-js "**********" at bounding box center [327, 184] width 655 height 368
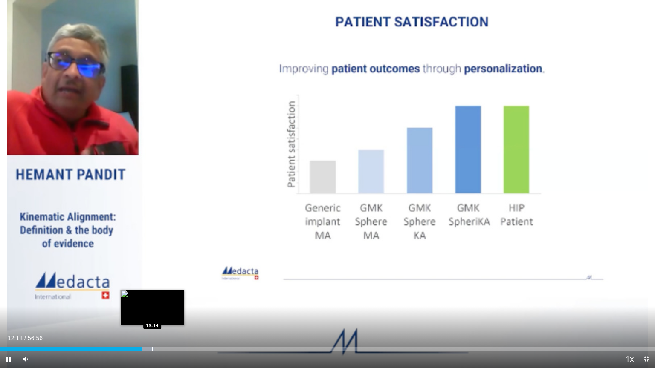
click at [152, 299] on div "Progress Bar" at bounding box center [152, 348] width 1 height 3
click at [166, 299] on div "Progress Bar" at bounding box center [166, 348] width 1 height 3
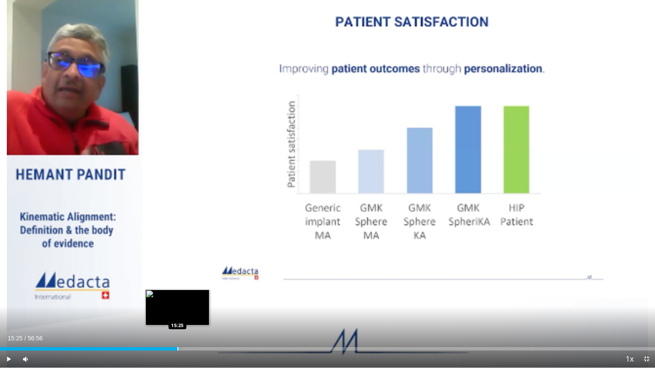
click at [177, 299] on div "Progress Bar" at bounding box center [177, 348] width 1 height 3
click at [184, 299] on div "Progress Bar" at bounding box center [184, 348] width 1 height 3
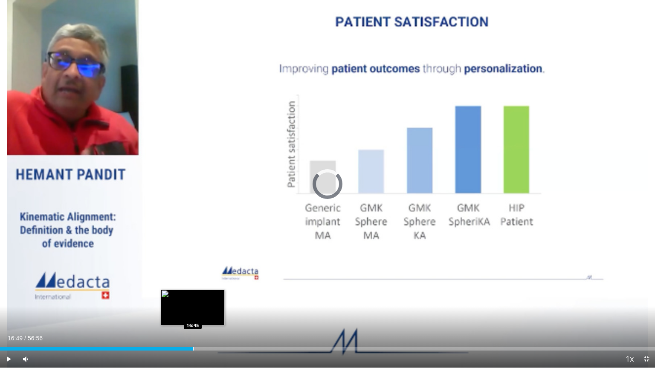
click at [193, 299] on div "Progress Bar" at bounding box center [193, 348] width 1 height 3
click at [205, 299] on div "Progress Bar" at bounding box center [205, 348] width 1 height 3
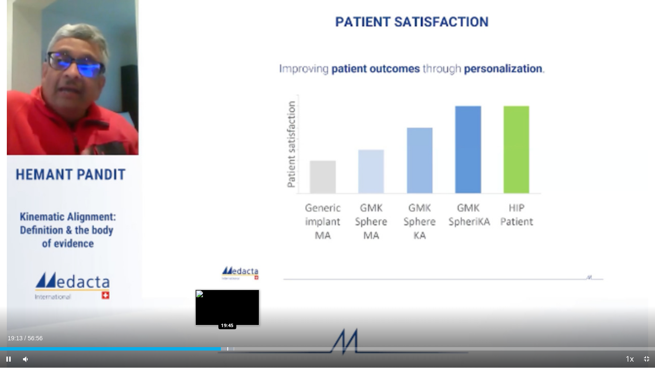
click at [227, 299] on div "Progress Bar" at bounding box center [227, 348] width 1 height 3
click at [239, 299] on div "Progress Bar" at bounding box center [238, 348] width 1 height 3
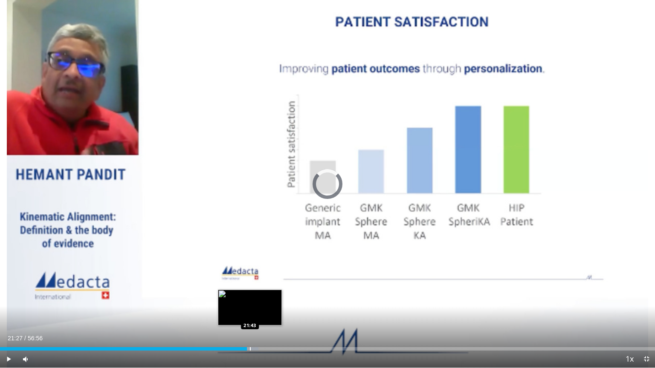
click at [250, 299] on div "Progress Bar" at bounding box center [250, 348] width 1 height 3
click at [261, 299] on div "Progress Bar" at bounding box center [261, 348] width 1 height 3
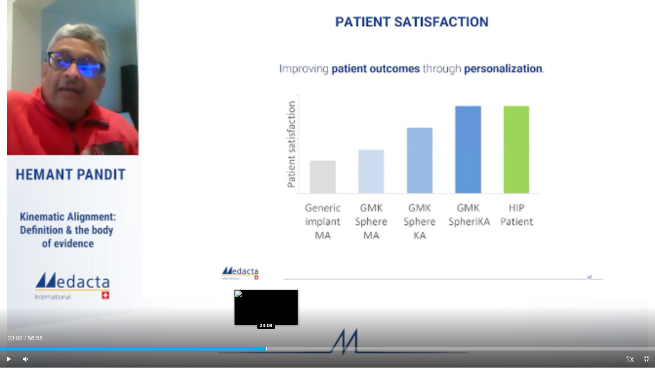
click at [266, 299] on div "Progress Bar" at bounding box center [266, 348] width 1 height 3
click at [271, 299] on div "Progress Bar" at bounding box center [271, 348] width 1 height 3
click at [282, 299] on div "Progress Bar" at bounding box center [282, 348] width 1 height 3
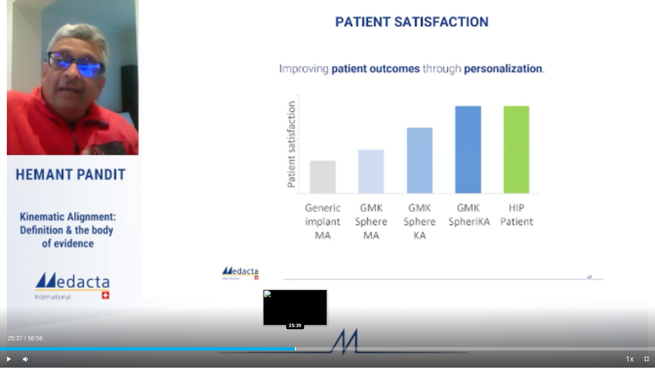
click at [294, 299] on div "Loaded : 45.00% 25:37 25:39" at bounding box center [327, 348] width 655 height 3
click at [291, 299] on div "Progress Bar" at bounding box center [291, 348] width 1 height 3
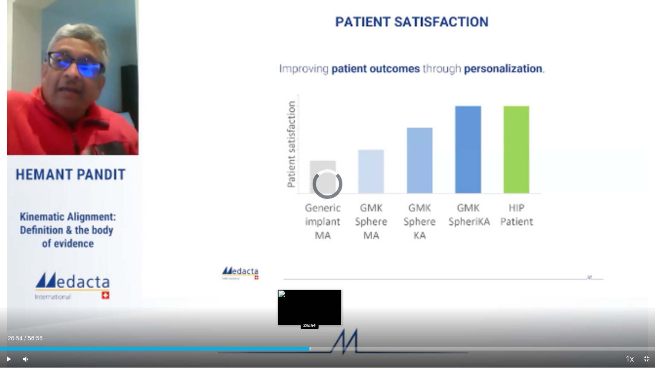
click at [309, 299] on div "Progress Bar" at bounding box center [309, 348] width 1 height 3
click at [300, 299] on div "Loaded : 0.00% 26:57 26:08" at bounding box center [327, 348] width 655 height 3
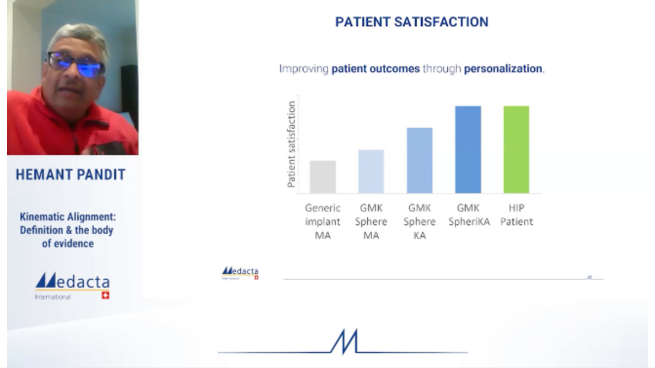
click at [289, 299] on video-js "**********" at bounding box center [327, 184] width 655 height 368
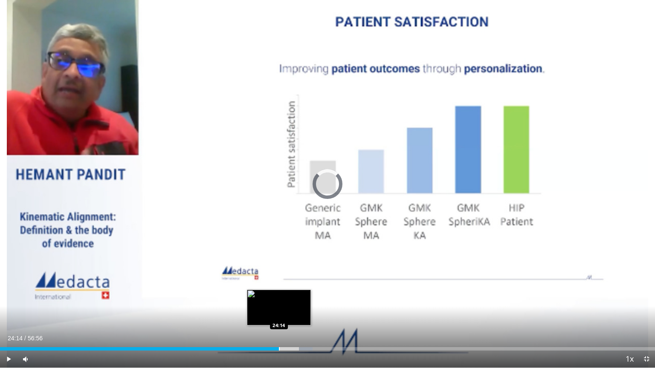
click at [279, 299] on div "Progress Bar" at bounding box center [279, 348] width 1 height 3
click at [284, 299] on div "Loaded : 44.71% 24:23 24:41" at bounding box center [327, 347] width 655 height 8
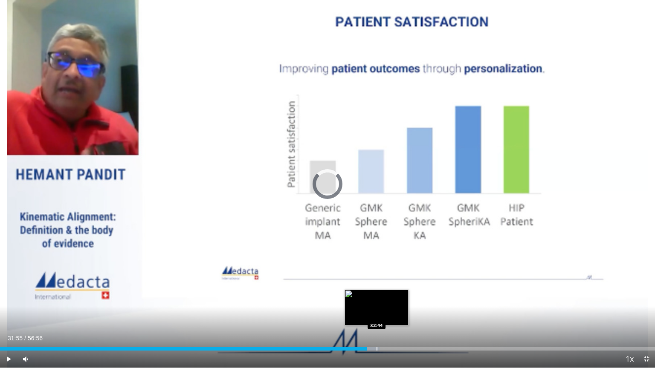
click at [376, 299] on div "Progress Bar" at bounding box center [376, 348] width 1 height 3
click at [389, 299] on div "Progress Bar" at bounding box center [388, 348] width 1 height 3
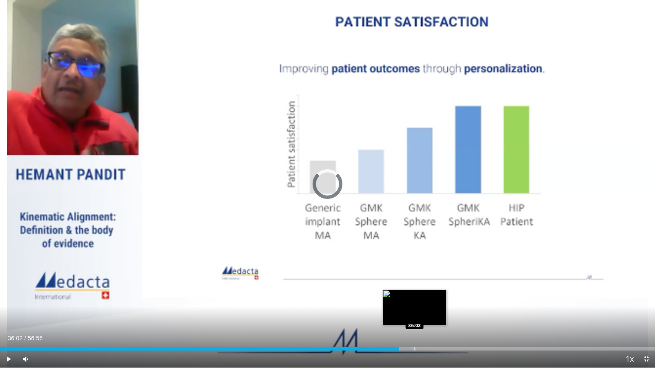
click at [414, 299] on div "Loaded : 62.71% 36:02 36:02" at bounding box center [327, 347] width 655 height 8
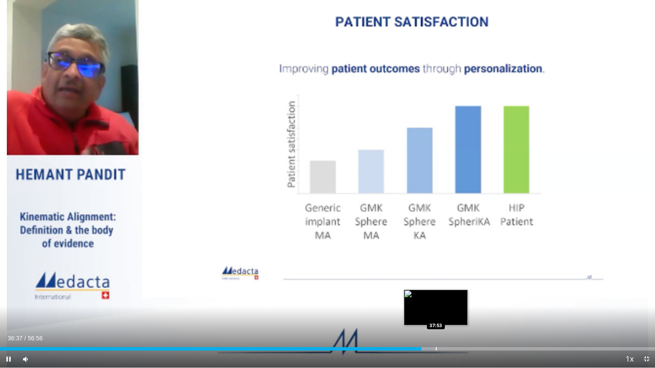
click at [436, 299] on div "Progress Bar" at bounding box center [436, 348] width 1 height 3
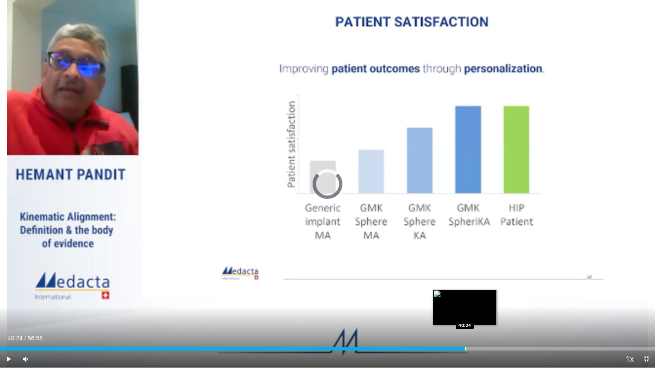
click at [464, 299] on div "Loaded : 67.90% 40:24 40:24" at bounding box center [327, 347] width 655 height 8
click at [450, 299] on div "Progress Bar" at bounding box center [450, 348] width 1 height 3
click at [447, 299] on div "38:51" at bounding box center [225, 348] width 451 height 3
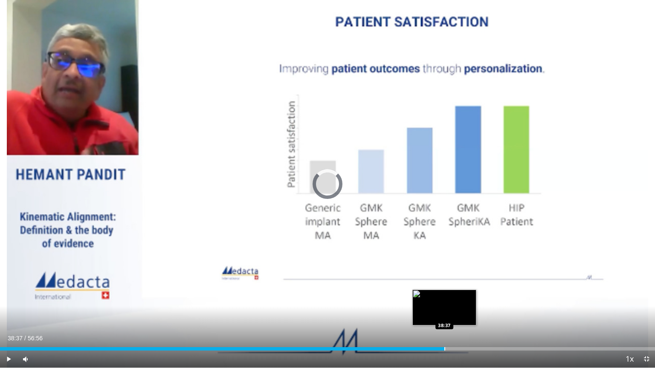
click at [444, 299] on div "Progress Bar" at bounding box center [444, 348] width 1 height 3
click at [440, 299] on div "38:38" at bounding box center [222, 348] width 444 height 3
click at [437, 299] on div "Progress Bar" at bounding box center [437, 348] width 1 height 3
click at [435, 299] on video-js "**********" at bounding box center [327, 184] width 655 height 368
click at [433, 299] on div "38:06" at bounding box center [216, 348] width 433 height 3
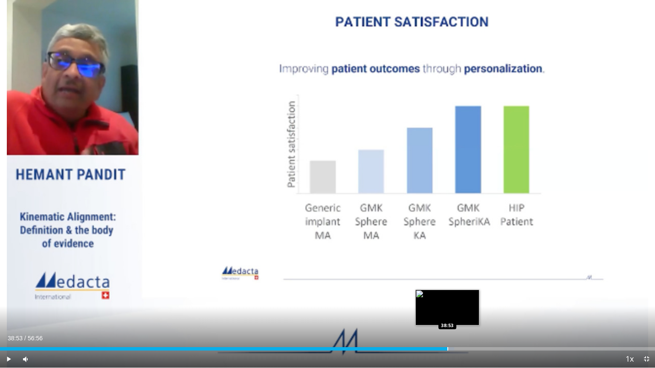
click at [447, 299] on div "Progress Bar" at bounding box center [447, 348] width 1 height 3
click at [461, 299] on div "Progress Bar" at bounding box center [461, 348] width 1 height 3
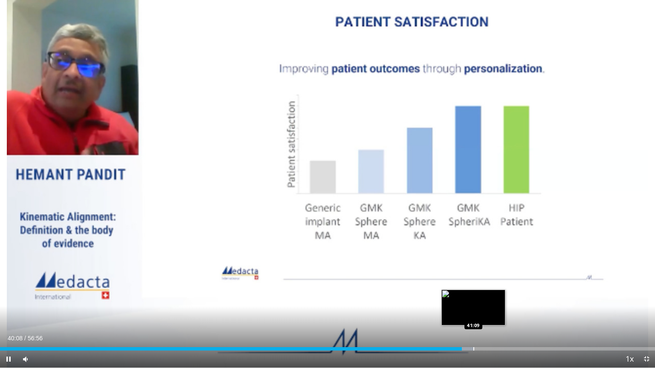
click at [473, 299] on div "Progress Bar" at bounding box center [473, 348] width 1 height 3
click at [468, 299] on div "Progress Bar" at bounding box center [468, 348] width 1 height 3
click at [485, 299] on div "Progress Bar" at bounding box center [485, 348] width 1 height 3
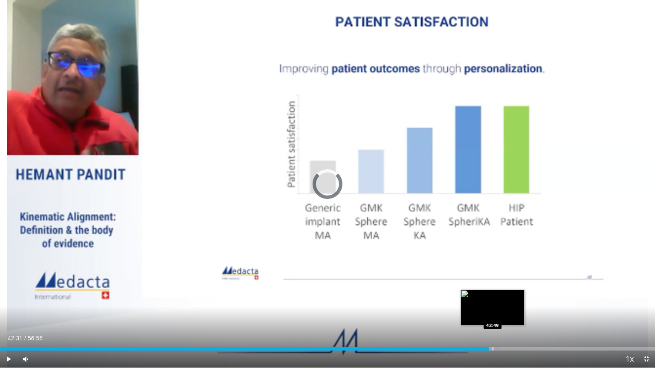
click at [492, 299] on div "Progress Bar" at bounding box center [492, 348] width 1 height 3
click at [500, 299] on div "Progress Bar" at bounding box center [500, 348] width 1 height 3
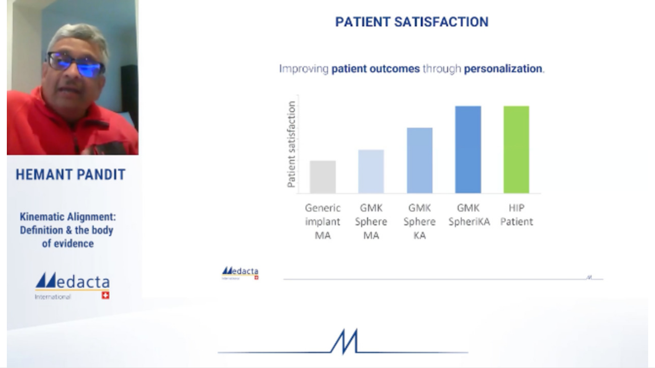
click at [509, 299] on video-js "**********" at bounding box center [327, 184] width 655 height 368
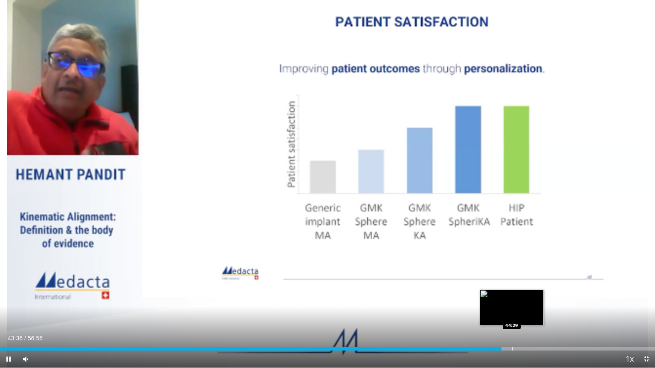
click at [511, 299] on div "Loaded : 78.39% 43:36 44:29" at bounding box center [327, 348] width 655 height 3
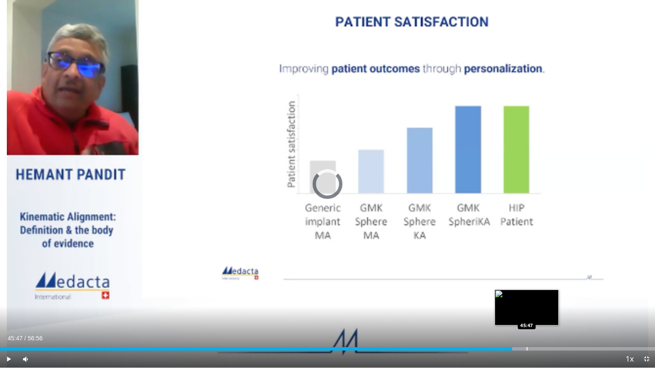
click at [526, 299] on div "Progress Bar" at bounding box center [526, 348] width 1 height 3
click at [534, 299] on div "Progress Bar" at bounding box center [534, 348] width 1 height 3
click at [536, 299] on div "Progress Bar" at bounding box center [536, 348] width 1 height 3
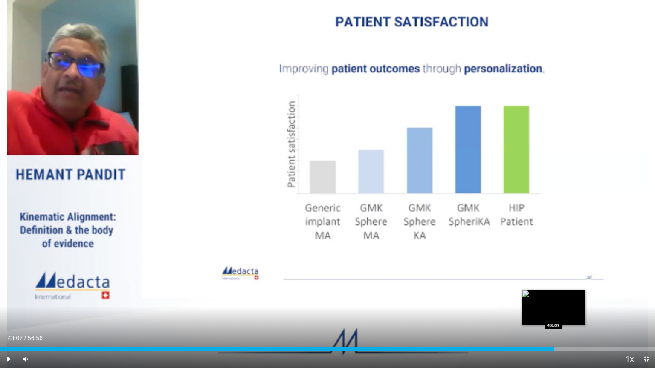
click at [553, 299] on div "Progress Bar" at bounding box center [553, 348] width 1 height 3
click at [550, 299] on div "Loaded : 87.39% 48:42 47:51" at bounding box center [327, 347] width 655 height 8
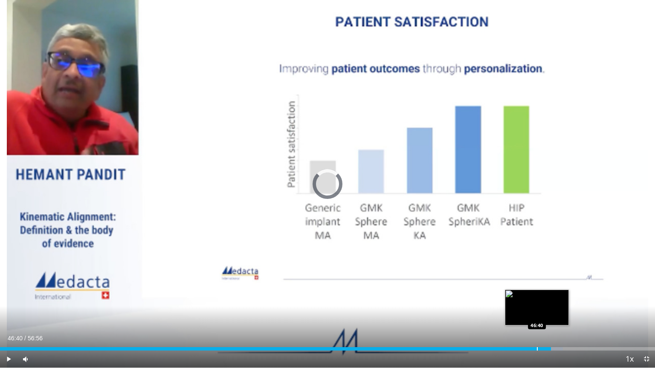
click at [537, 299] on div "Loaded : 85.94% 47:53 46:40" at bounding box center [327, 347] width 655 height 8
click at [525, 299] on div "Progress Bar" at bounding box center [525, 348] width 1 height 3
click at [528, 299] on div "Progress Bar" at bounding box center [528, 348] width 1 height 3
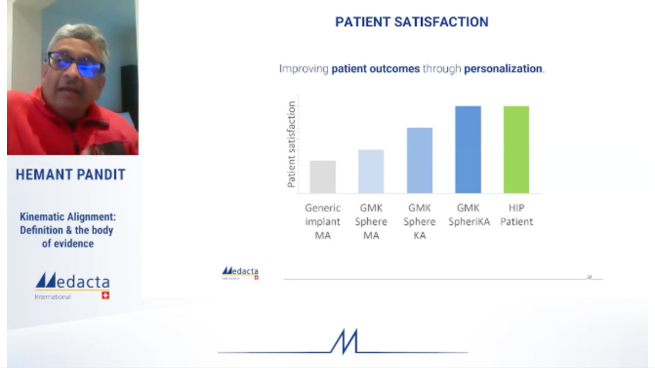
click at [530, 299] on div "10 seconds Tap to unmute" at bounding box center [327, 184] width 655 height 368
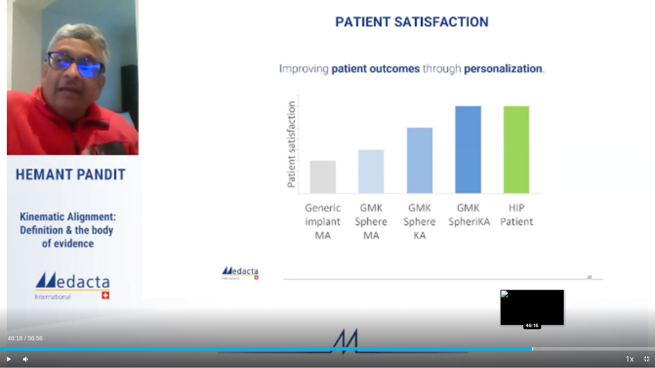
click at [532, 299] on div "Progress Bar" at bounding box center [532, 348] width 1 height 3
click at [12, 299] on span "Video Player" at bounding box center [8, 359] width 17 height 17
click at [539, 299] on div "Progress Bar" at bounding box center [539, 348] width 1 height 3
click at [545, 299] on div "Progress Bar" at bounding box center [545, 348] width 1 height 3
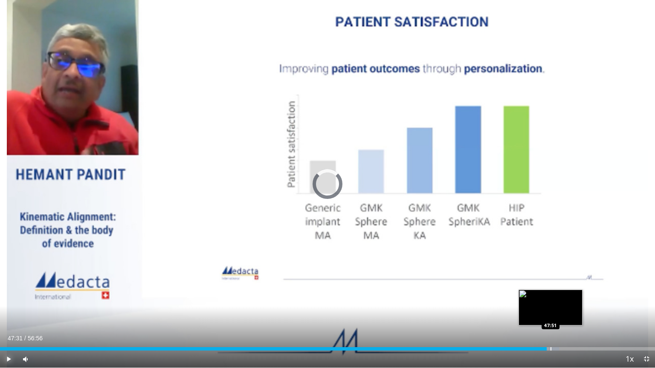
click at [550, 299] on div "Progress Bar" at bounding box center [550, 348] width 1 height 3
click at [559, 299] on div "Loaded : 85.94% 48:36 48:36" at bounding box center [327, 347] width 655 height 8
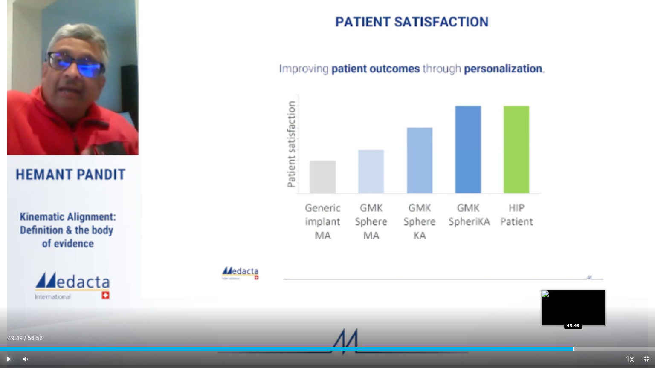
click at [573, 299] on div "Progress Bar" at bounding box center [573, 348] width 1 height 3
click at [582, 299] on div "Loaded : 89.26% 50:38 50:38" at bounding box center [327, 347] width 655 height 8
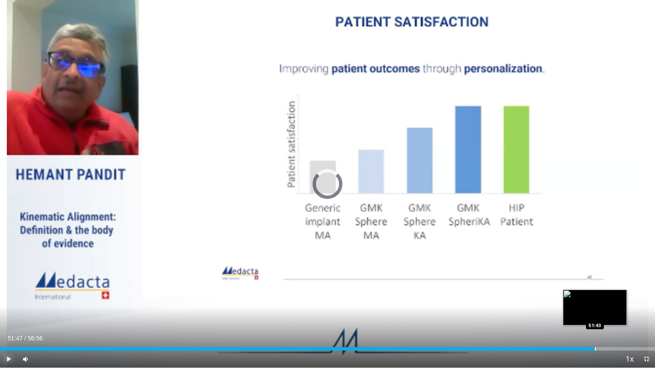
click at [595, 299] on div "Progress Bar" at bounding box center [594, 348] width 1 height 3
click at [607, 299] on div "Loaded : 93.07% 51:56 52:52" at bounding box center [327, 347] width 655 height 8
click at [606, 299] on div "Progress Bar" at bounding box center [606, 348] width 1 height 3
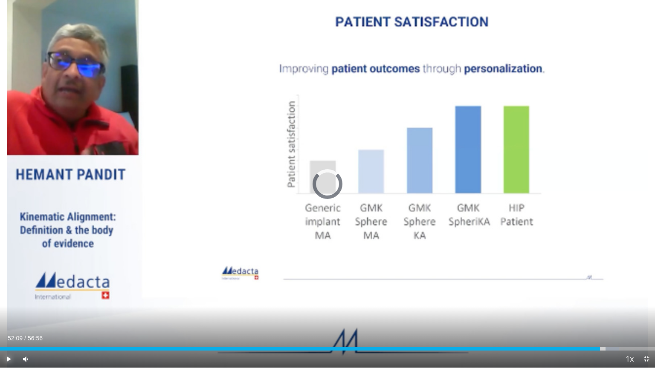
click at [600, 299] on div "Progress Bar" at bounding box center [600, 348] width 1 height 3
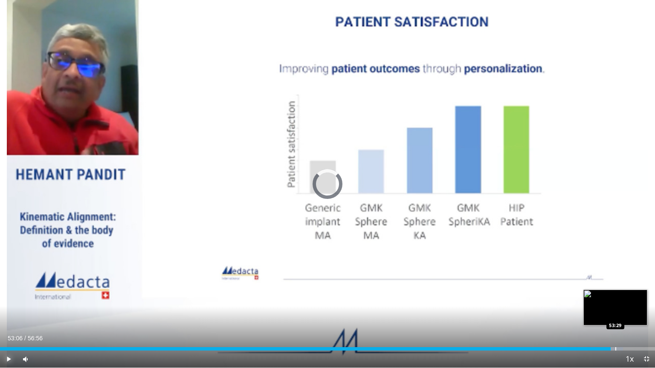
click at [615, 299] on div "Progress Bar" at bounding box center [615, 348] width 1 height 3
click at [618, 299] on div "Progress Bar" at bounding box center [618, 348] width 1 height 3
click at [623, 299] on div "Progress Bar" at bounding box center [623, 348] width 1 height 3
click at [629, 299] on div "Progress Bar" at bounding box center [629, 348] width 1 height 3
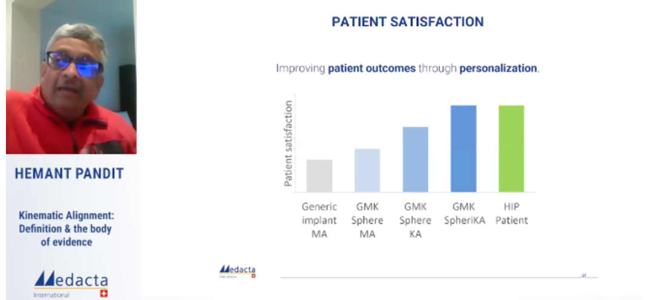
scroll to position [346, 0]
